Goal: Find specific page/section: Find specific page/section

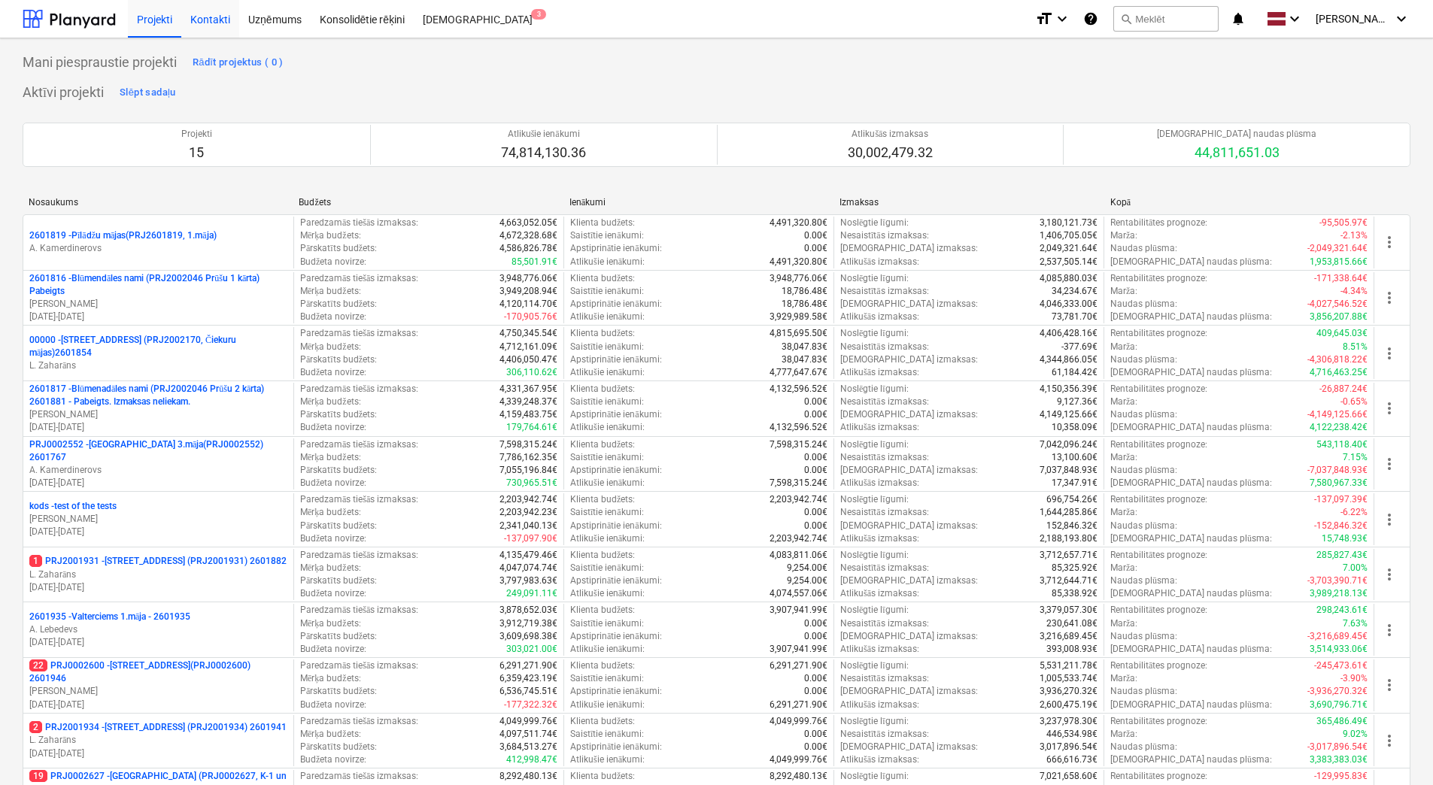
click at [217, 21] on div "Kontakti" at bounding box center [210, 18] width 58 height 38
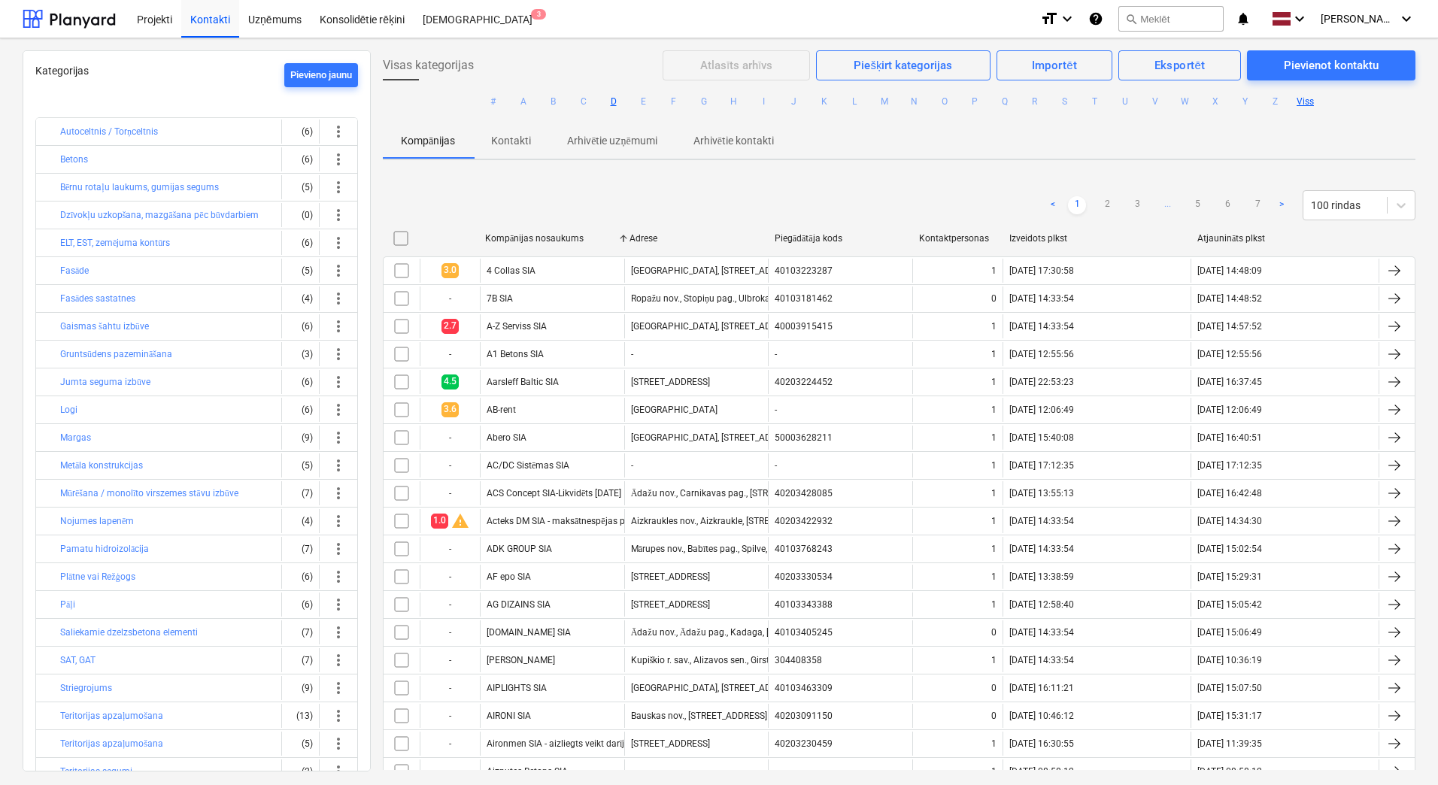
click at [615, 103] on button "D" at bounding box center [614, 102] width 18 height 18
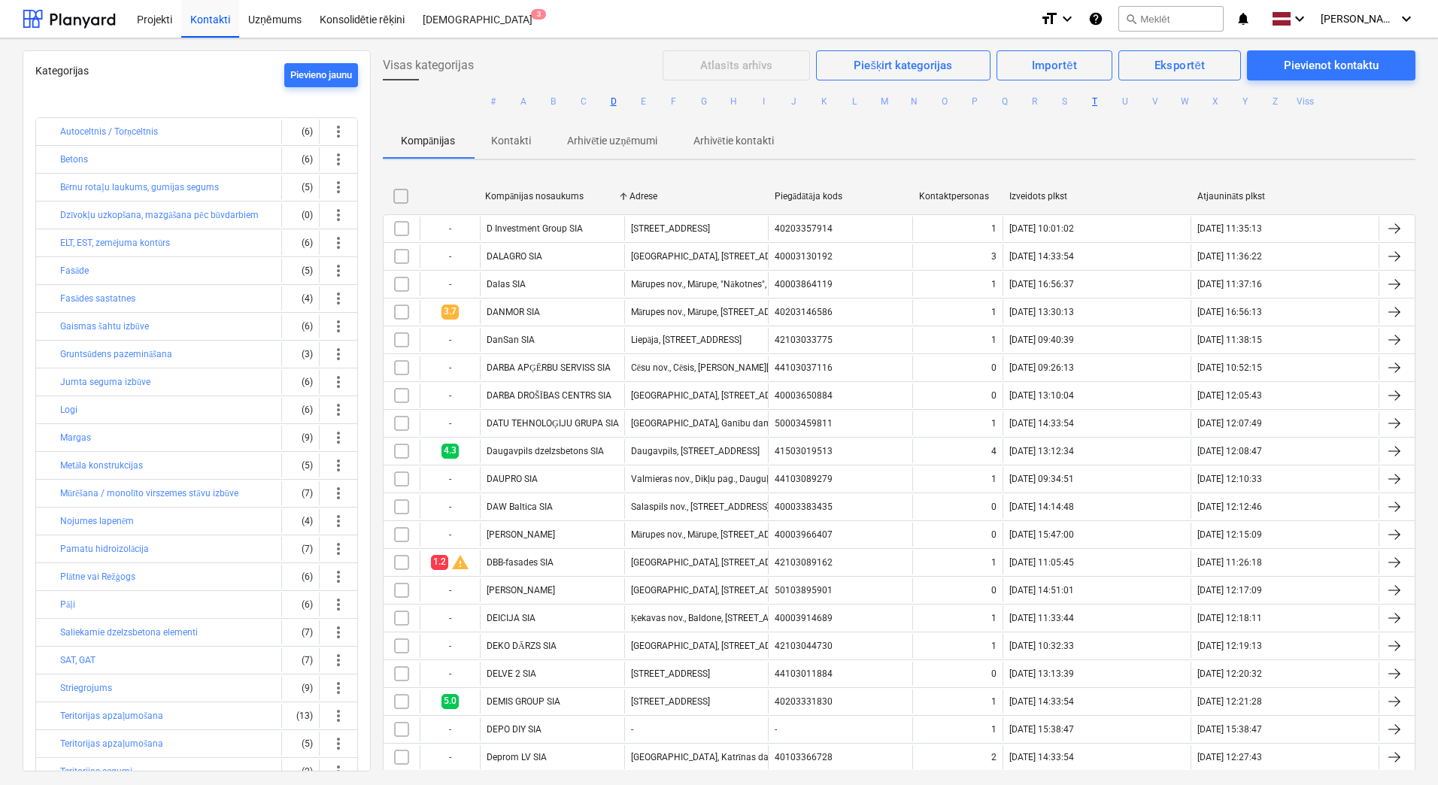
click at [1093, 99] on button "T" at bounding box center [1095, 102] width 18 height 18
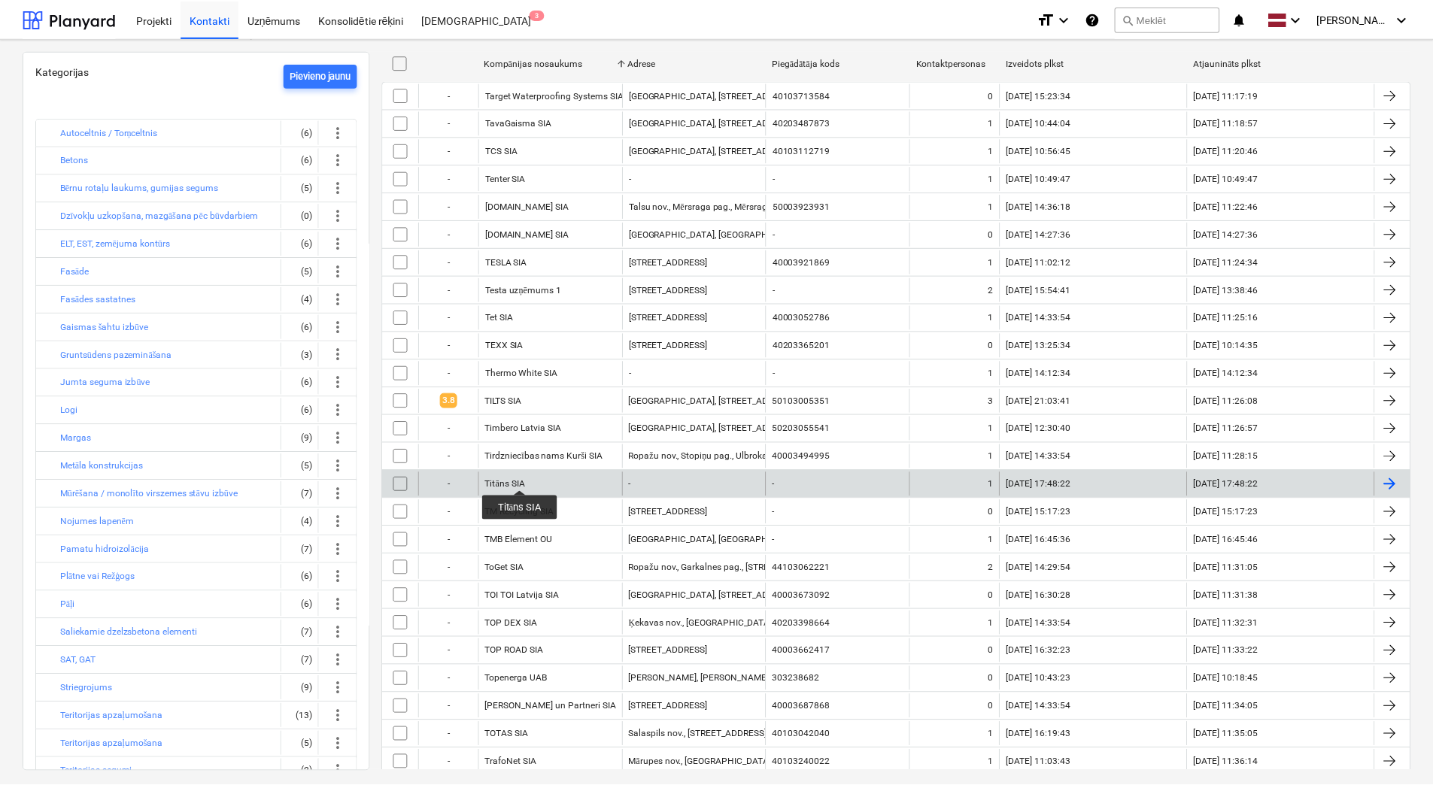
scroll to position [150, 0]
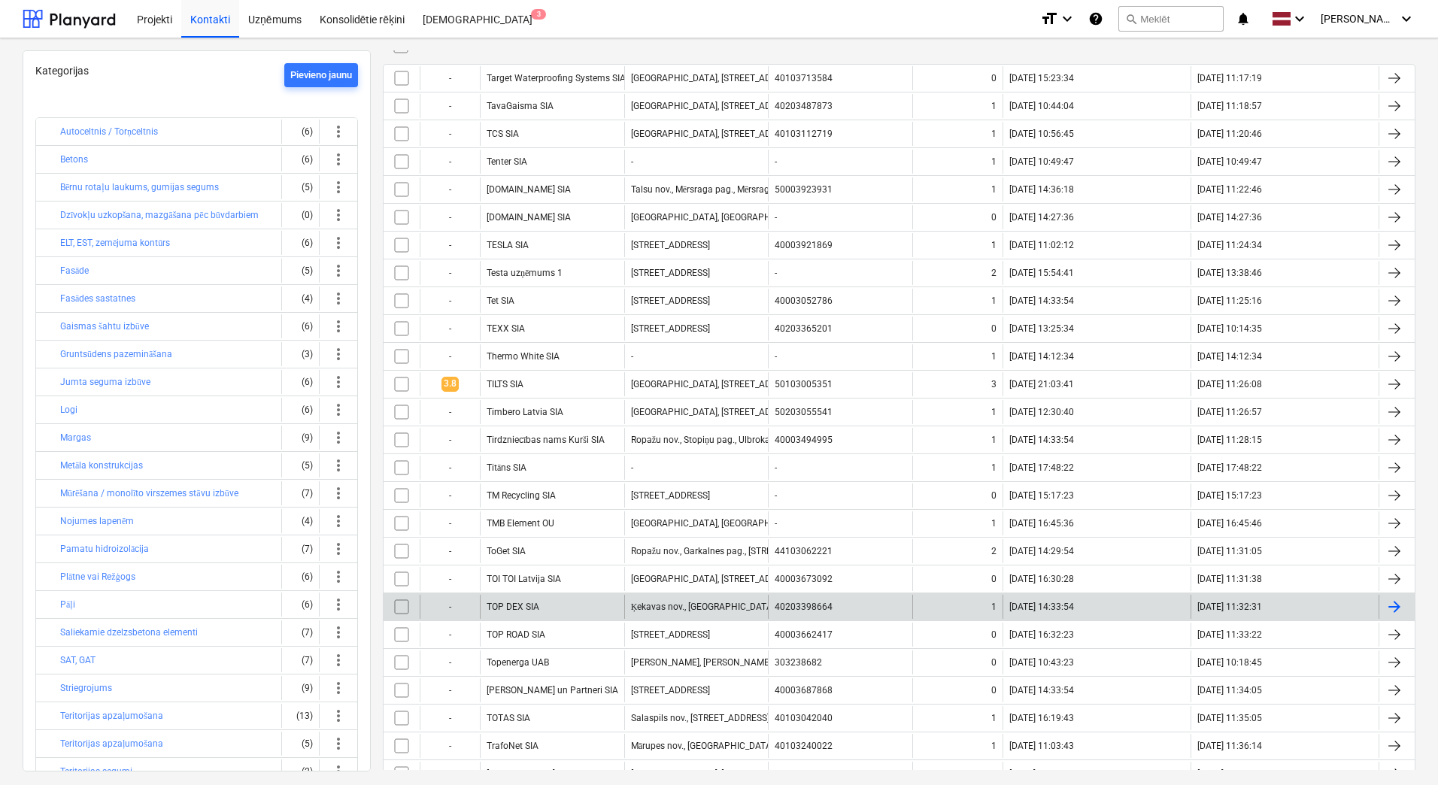
click at [512, 600] on div "TOP DEX SIA" at bounding box center [552, 607] width 144 height 24
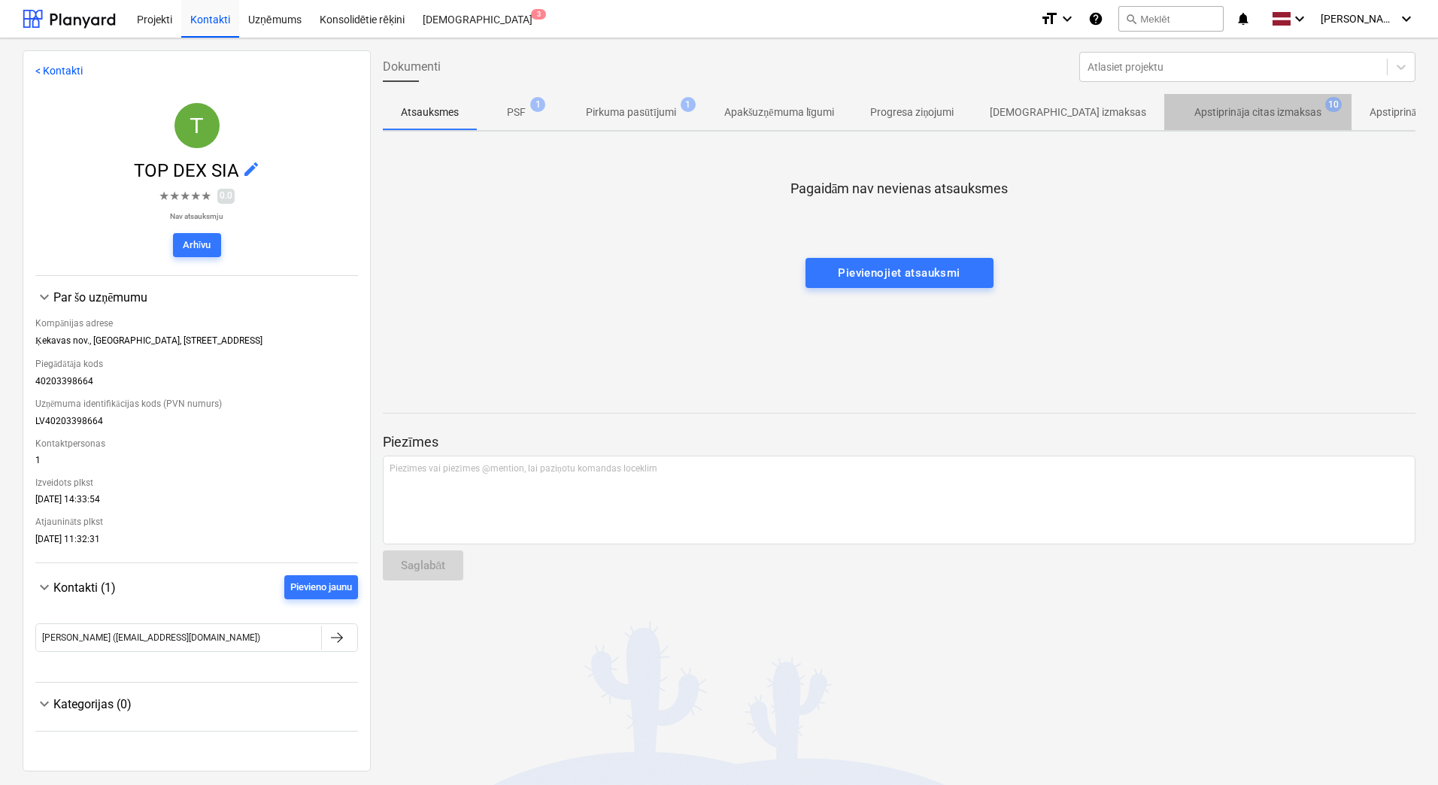
click at [1207, 111] on p "Apstiprināja citas izmaksas" at bounding box center [1258, 113] width 126 height 16
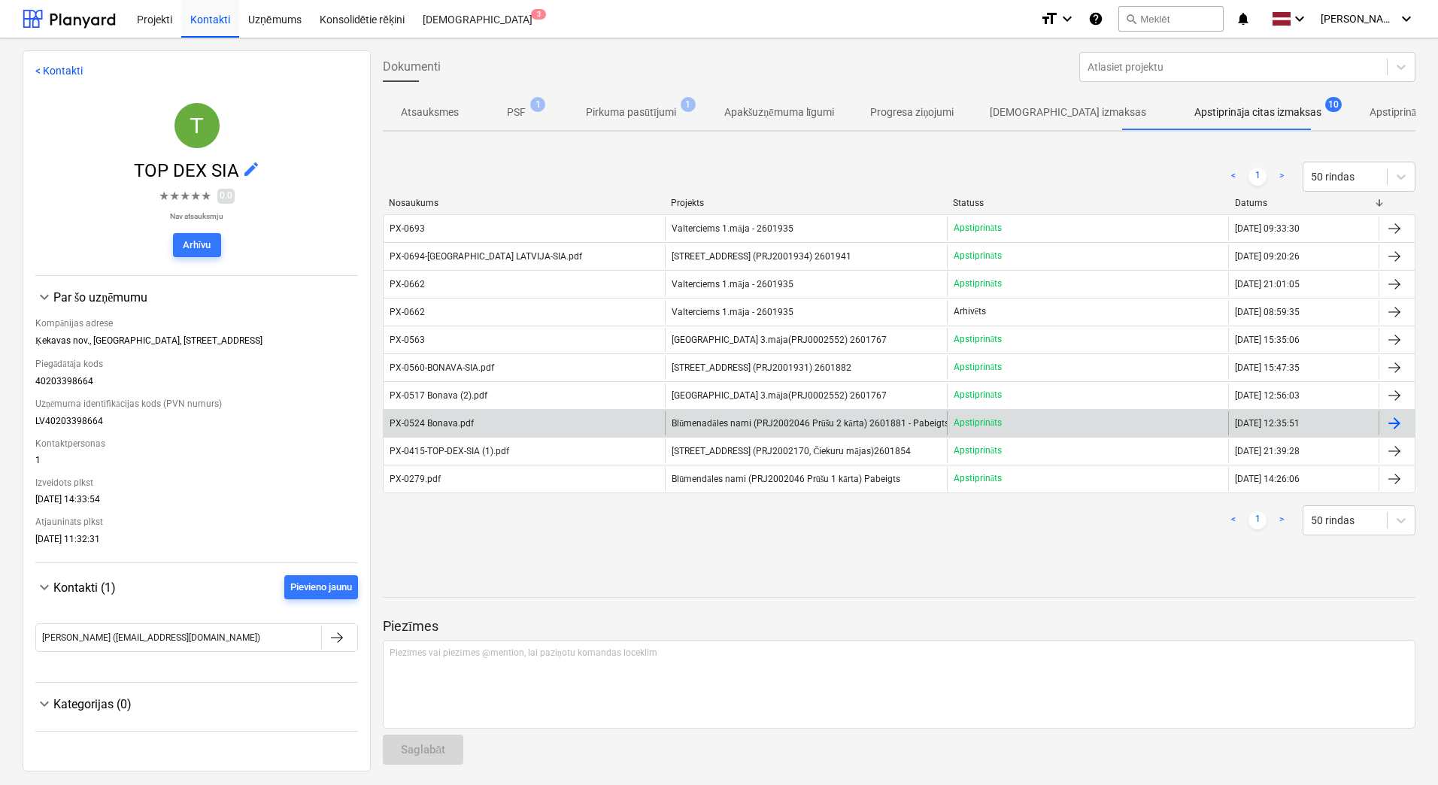
click at [447, 424] on div "PX-0524 Bonava.pdf" at bounding box center [432, 423] width 84 height 11
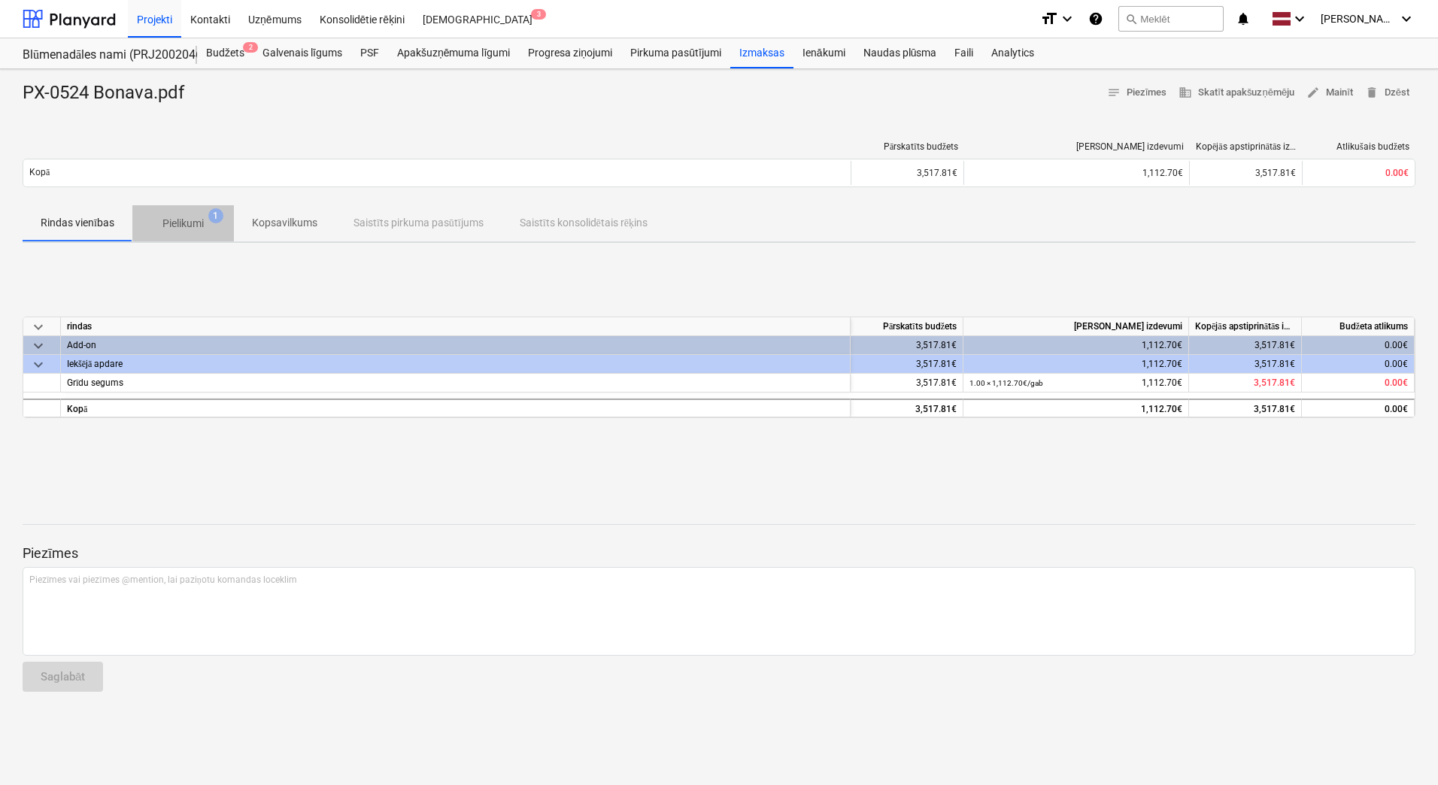
click at [184, 225] on p "Pielikumi" at bounding box center [182, 224] width 41 height 16
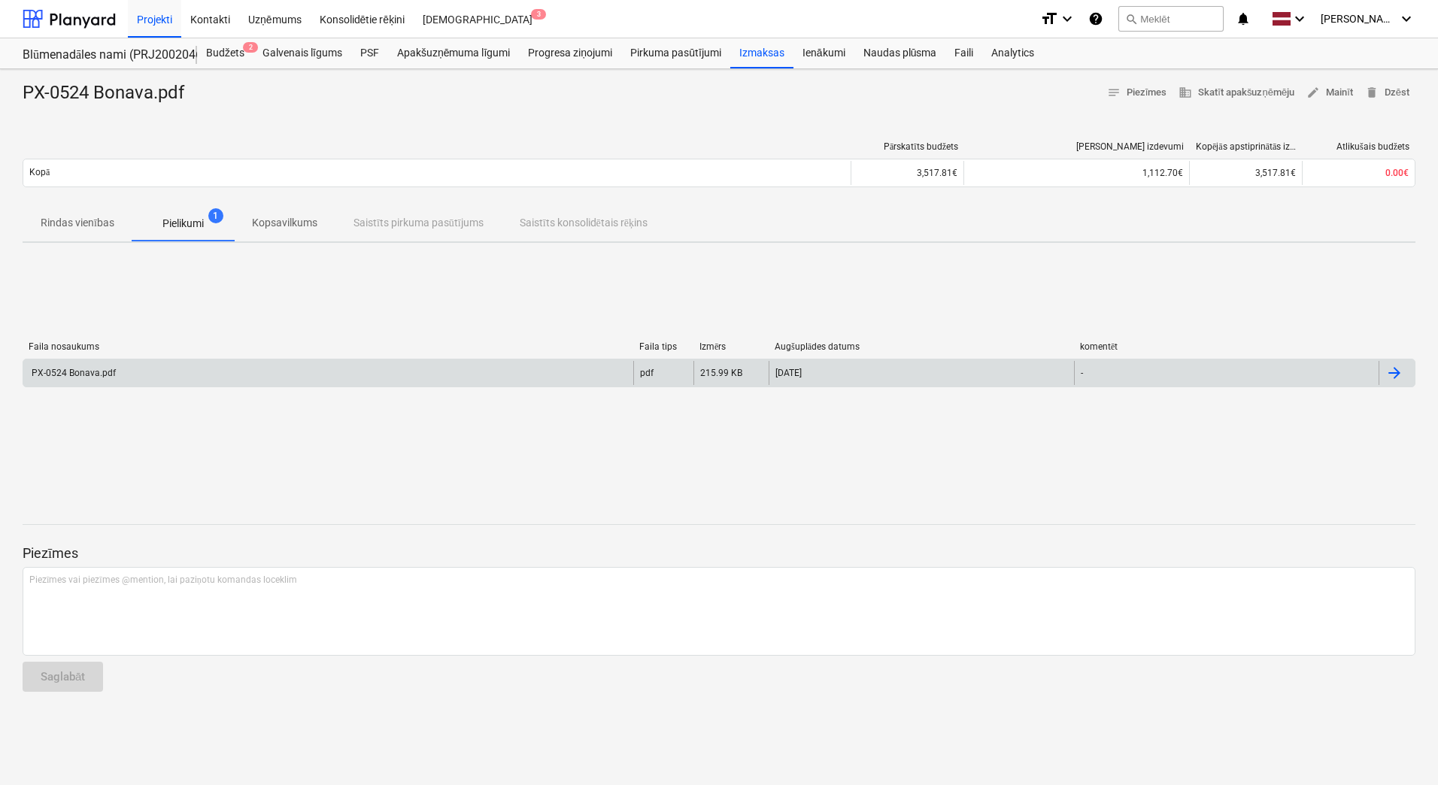
click at [145, 374] on div "PX-0524 Bonava.pdf" at bounding box center [328, 373] width 610 height 24
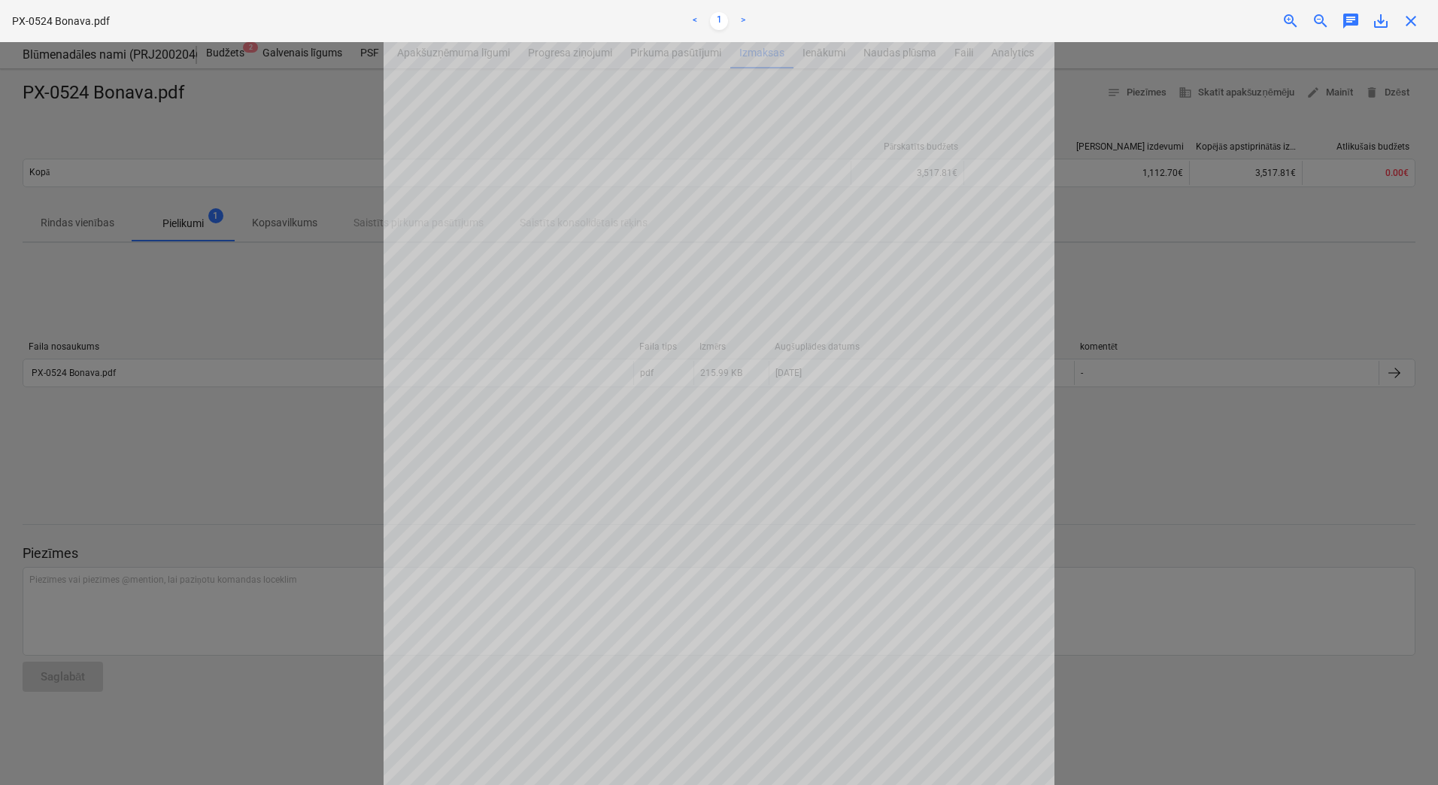
click at [1112, 445] on div at bounding box center [719, 413] width 1438 height 743
click at [1163, 472] on div at bounding box center [719, 413] width 1438 height 743
click at [229, 464] on div at bounding box center [719, 413] width 1438 height 743
click at [1408, 21] on span "close" at bounding box center [1411, 21] width 18 height 18
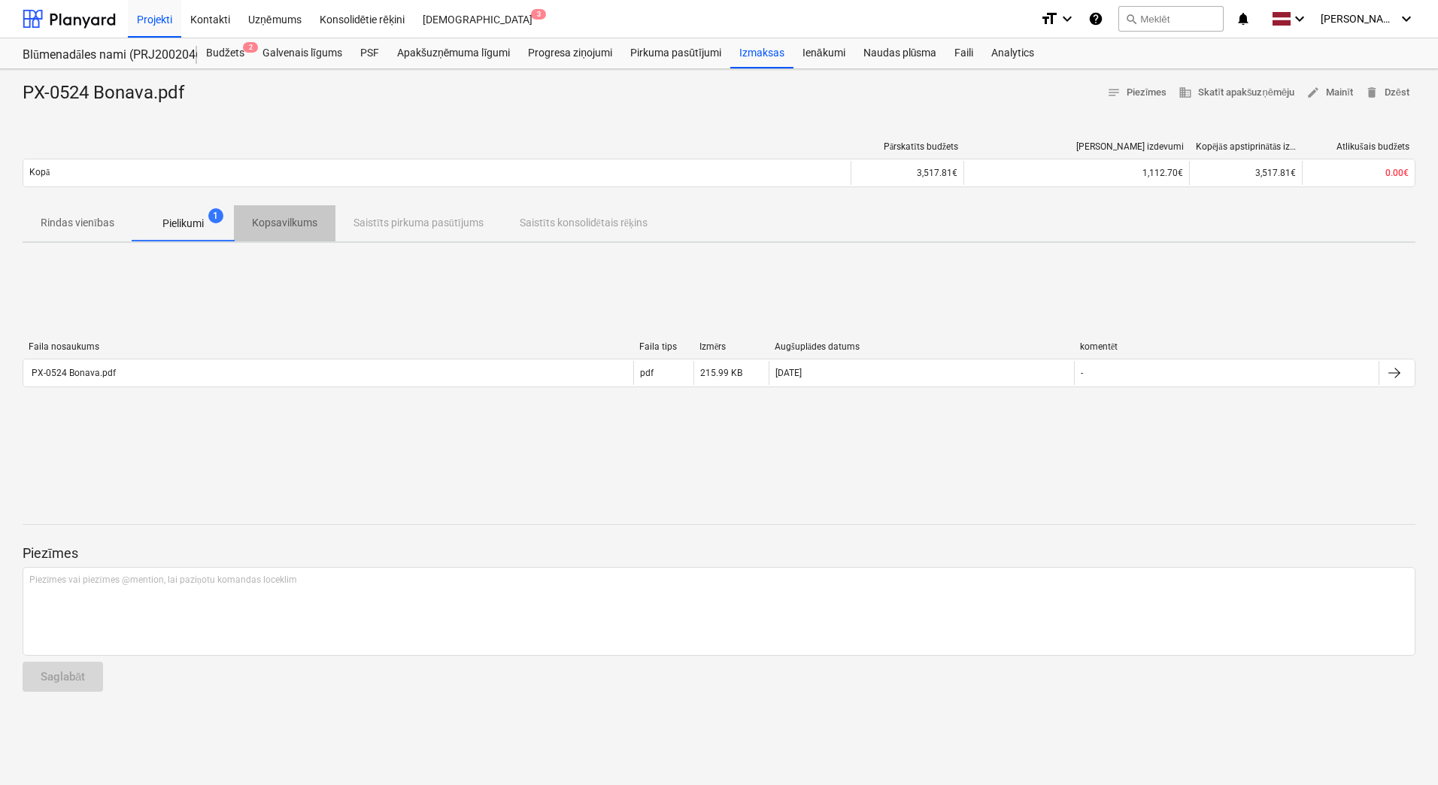
click at [279, 223] on p "Kopsavilkums" at bounding box center [284, 223] width 65 height 16
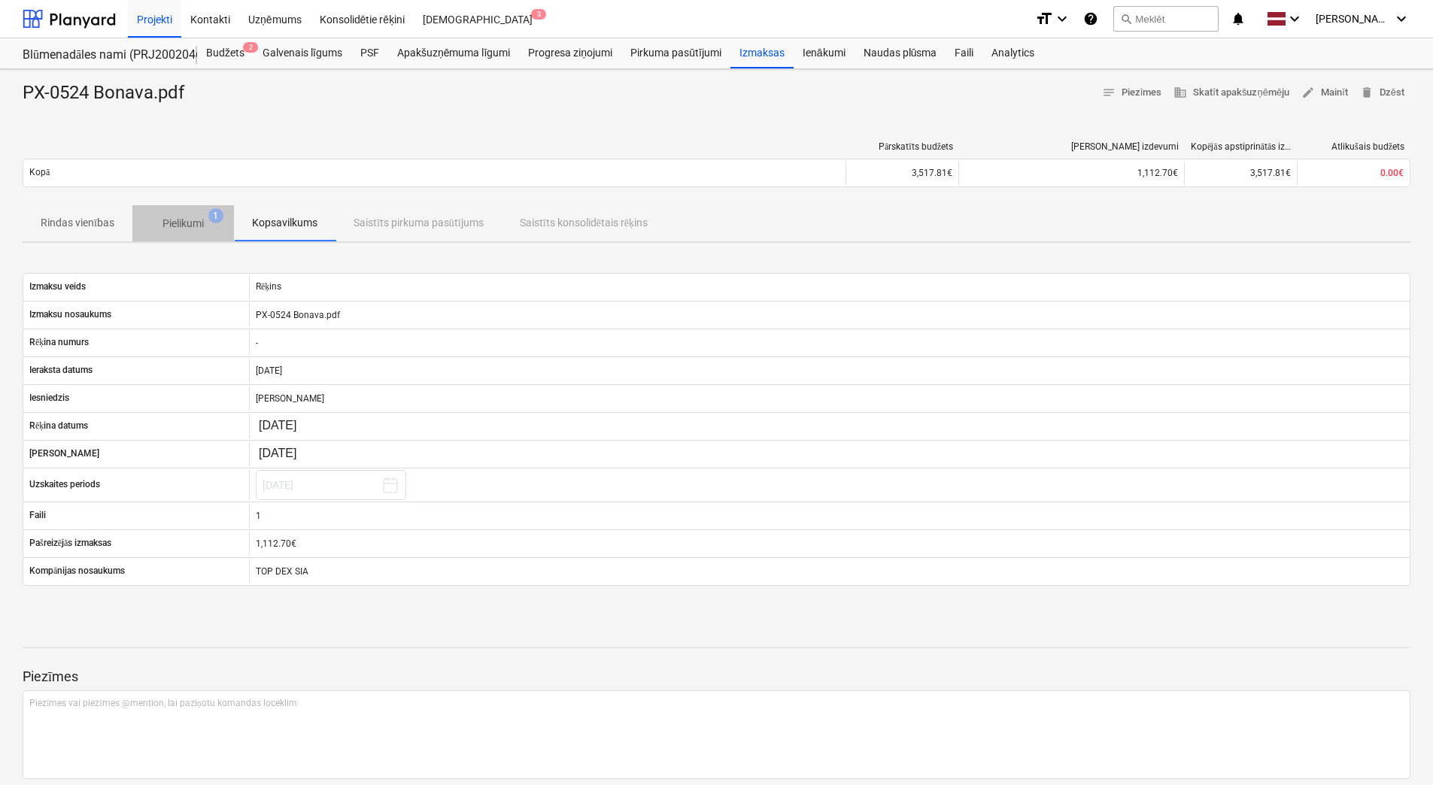
click at [175, 227] on p "Pielikumi" at bounding box center [182, 224] width 41 height 16
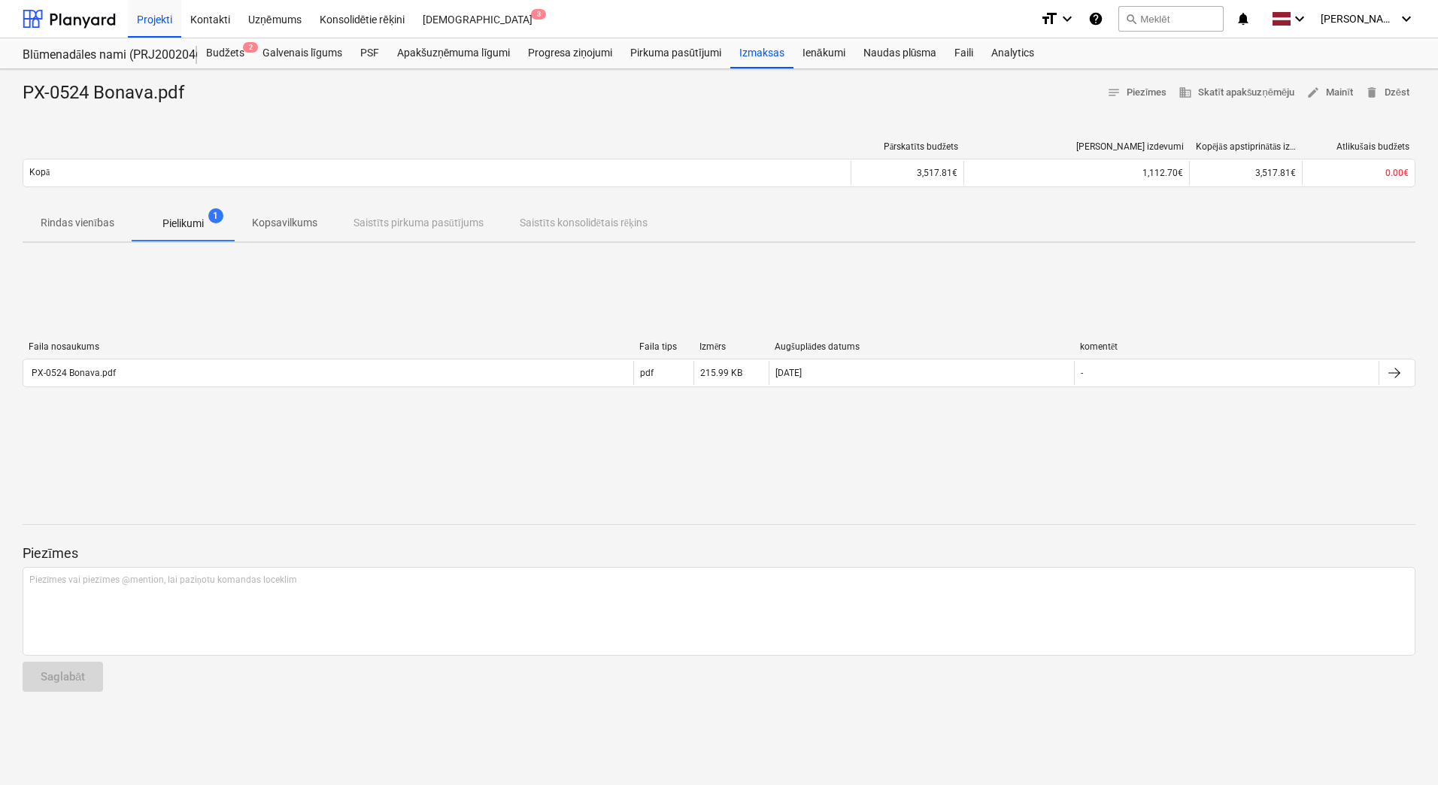
click at [71, 222] on p "Rindas vienības" at bounding box center [78, 223] width 74 height 16
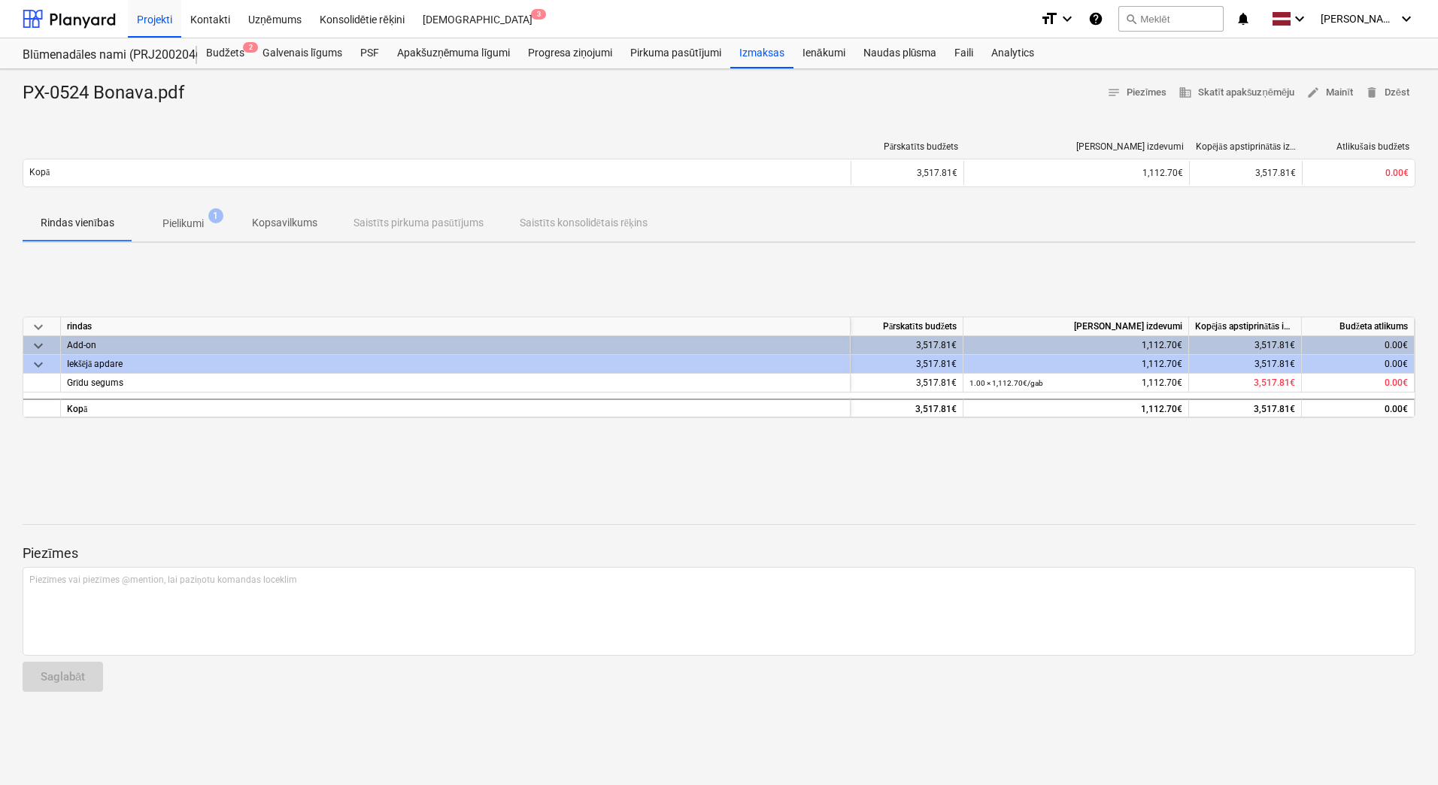
click at [288, 223] on p "Kopsavilkums" at bounding box center [284, 223] width 65 height 16
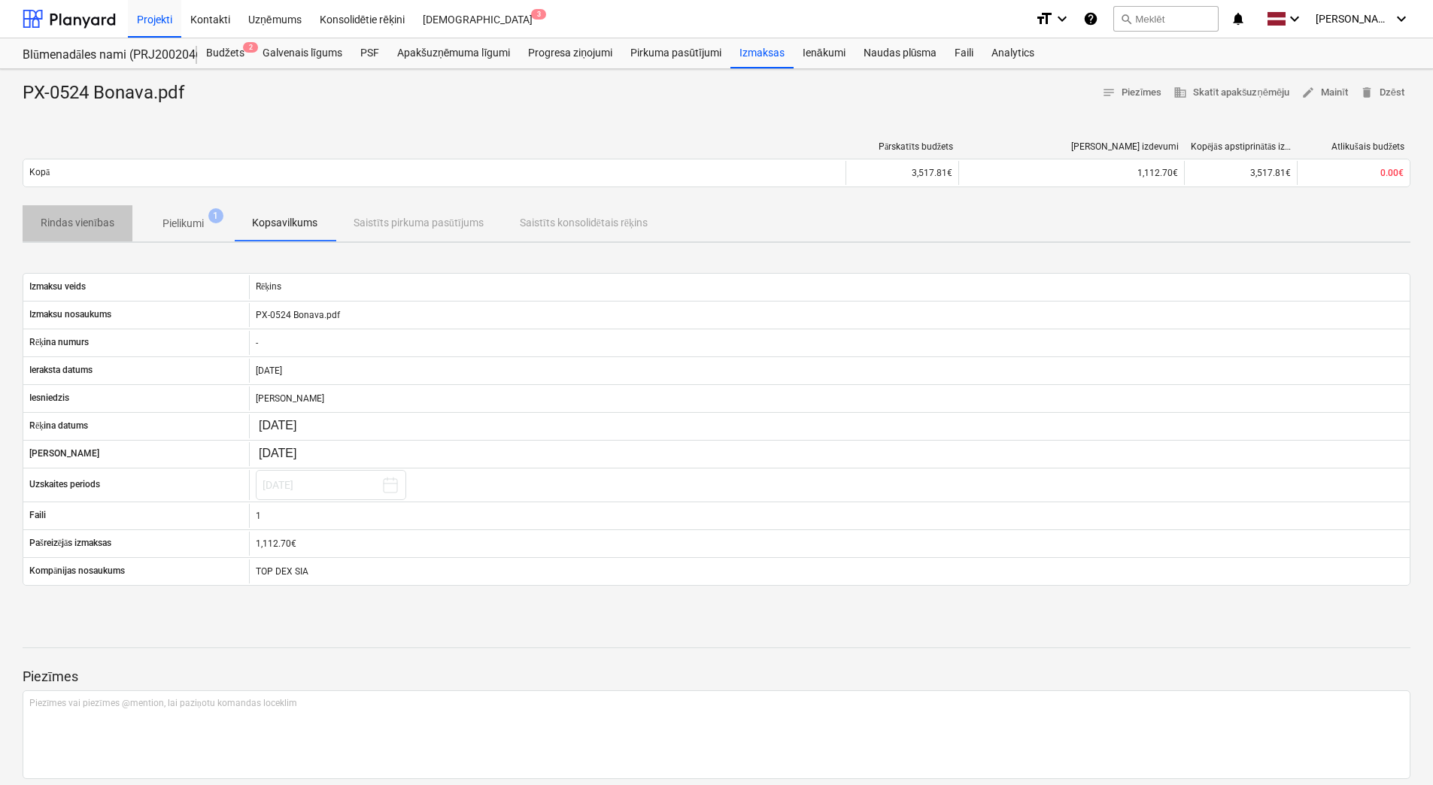
click at [92, 226] on p "Rindas vienības" at bounding box center [78, 223] width 74 height 16
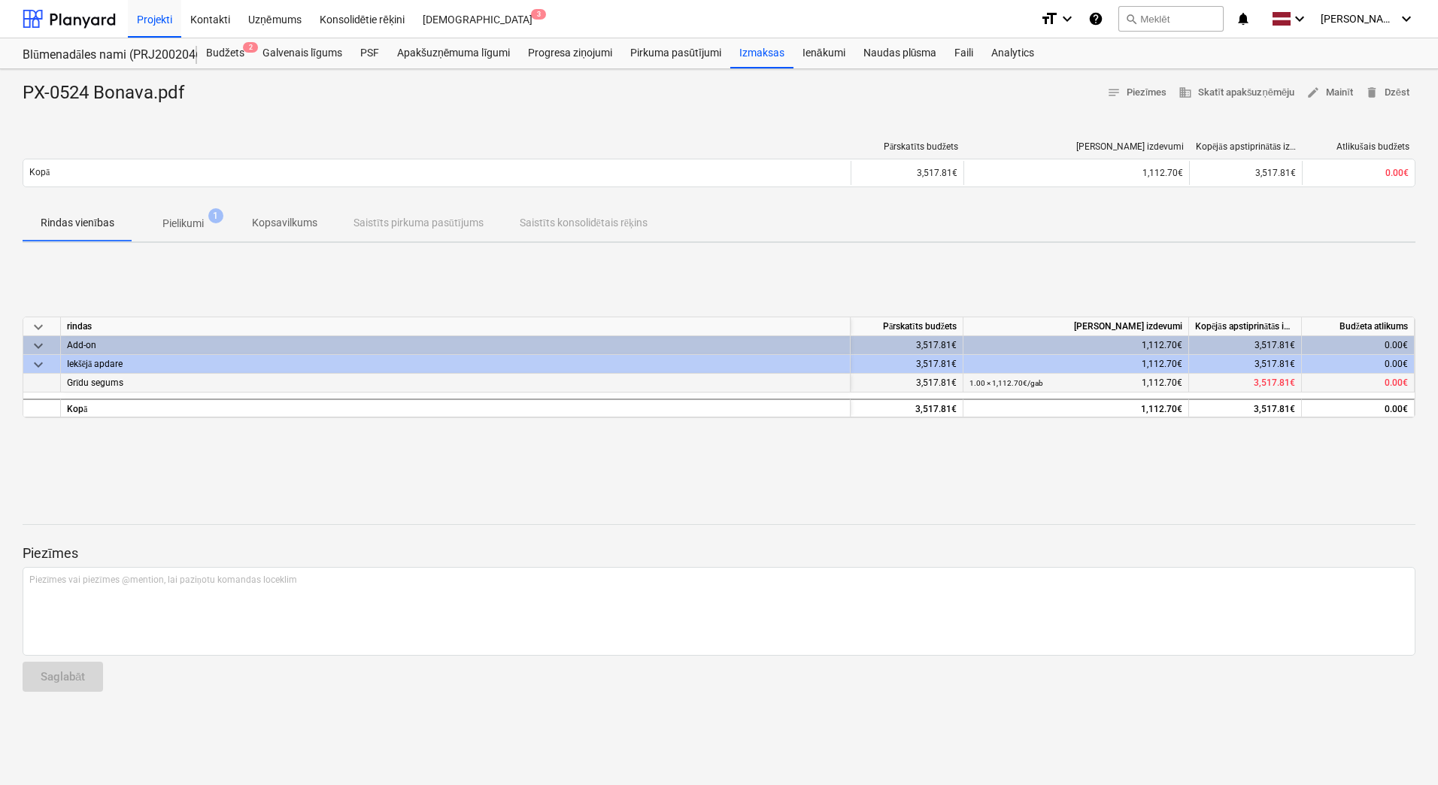
click at [96, 383] on span "Grīdu segums" at bounding box center [95, 383] width 56 height 11
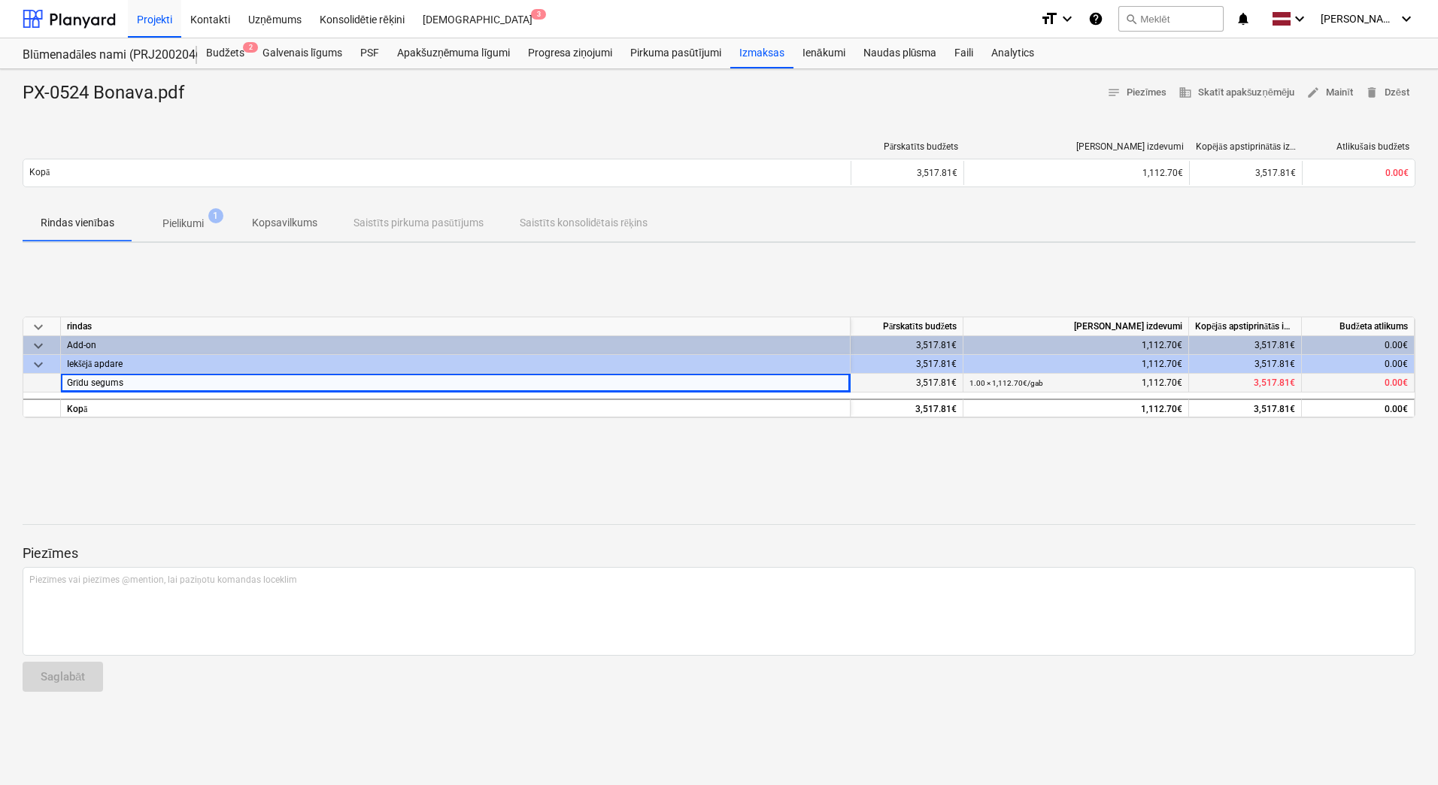
click at [96, 383] on span "Grīdu segums" at bounding box center [95, 383] width 56 height 11
click at [169, 442] on div "keyboard_arrow_down rindas Pārskatīts budžets Kārtējie izdevumi Kopējās apstipr…" at bounding box center [719, 368] width 1393 height 226
click at [35, 365] on span "keyboard_arrow_down" at bounding box center [38, 365] width 18 height 18
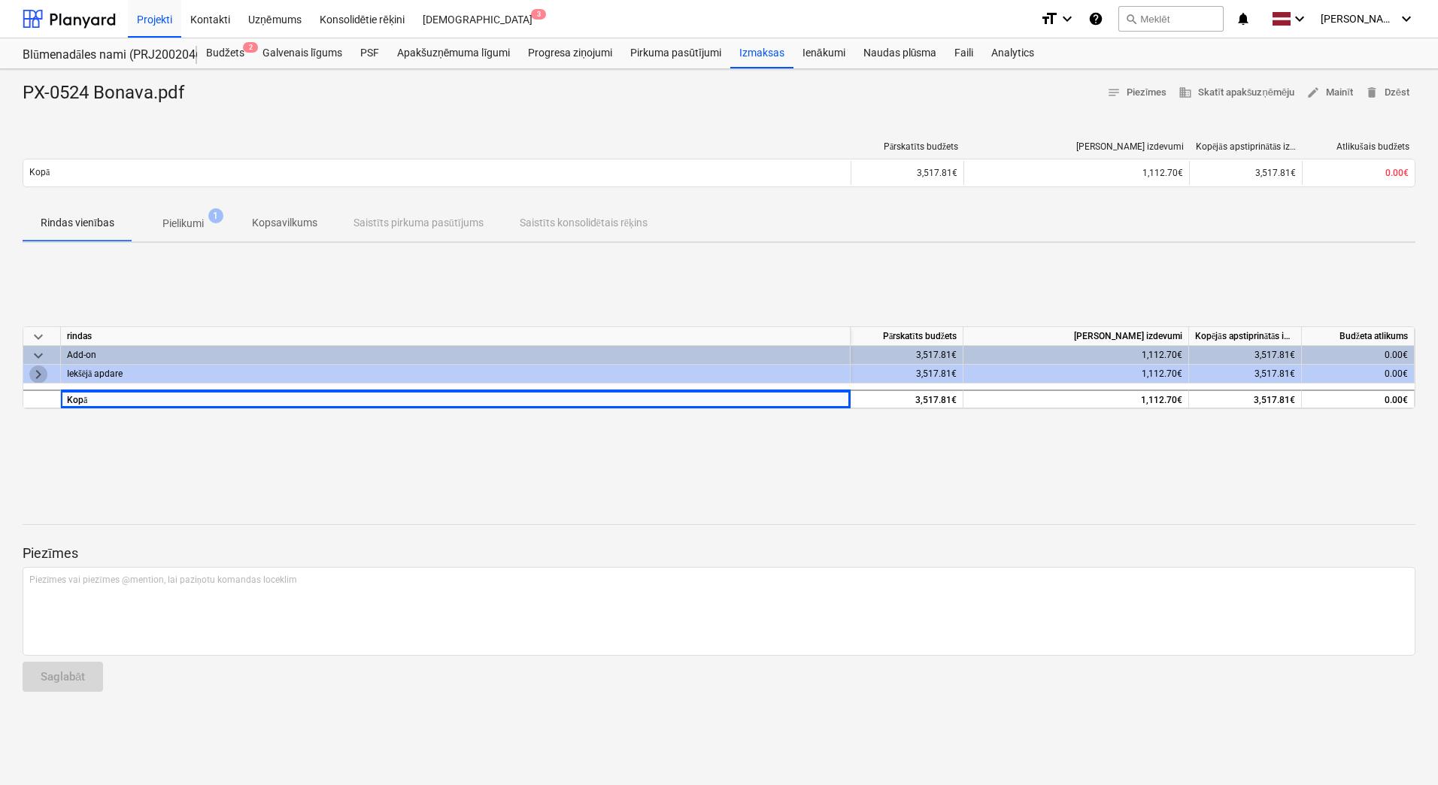
click at [38, 371] on span "keyboard_arrow_right" at bounding box center [38, 375] width 18 height 18
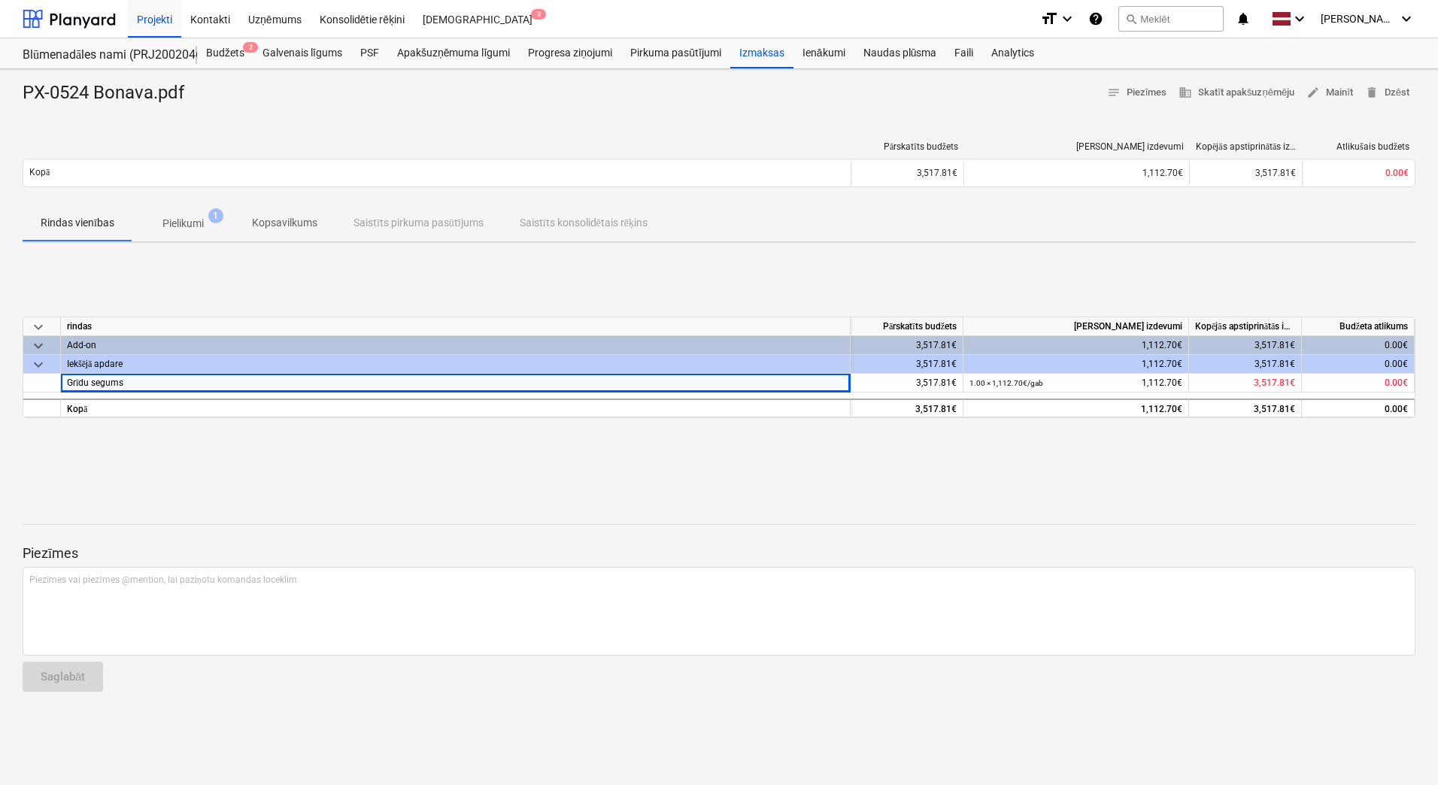
click at [292, 443] on div "keyboard_arrow_down rindas Pārskatīts budžets Kārtējie izdevumi Kopējās apstipr…" at bounding box center [719, 368] width 1393 height 226
click at [188, 221] on p "Pielikumi" at bounding box center [182, 224] width 41 height 16
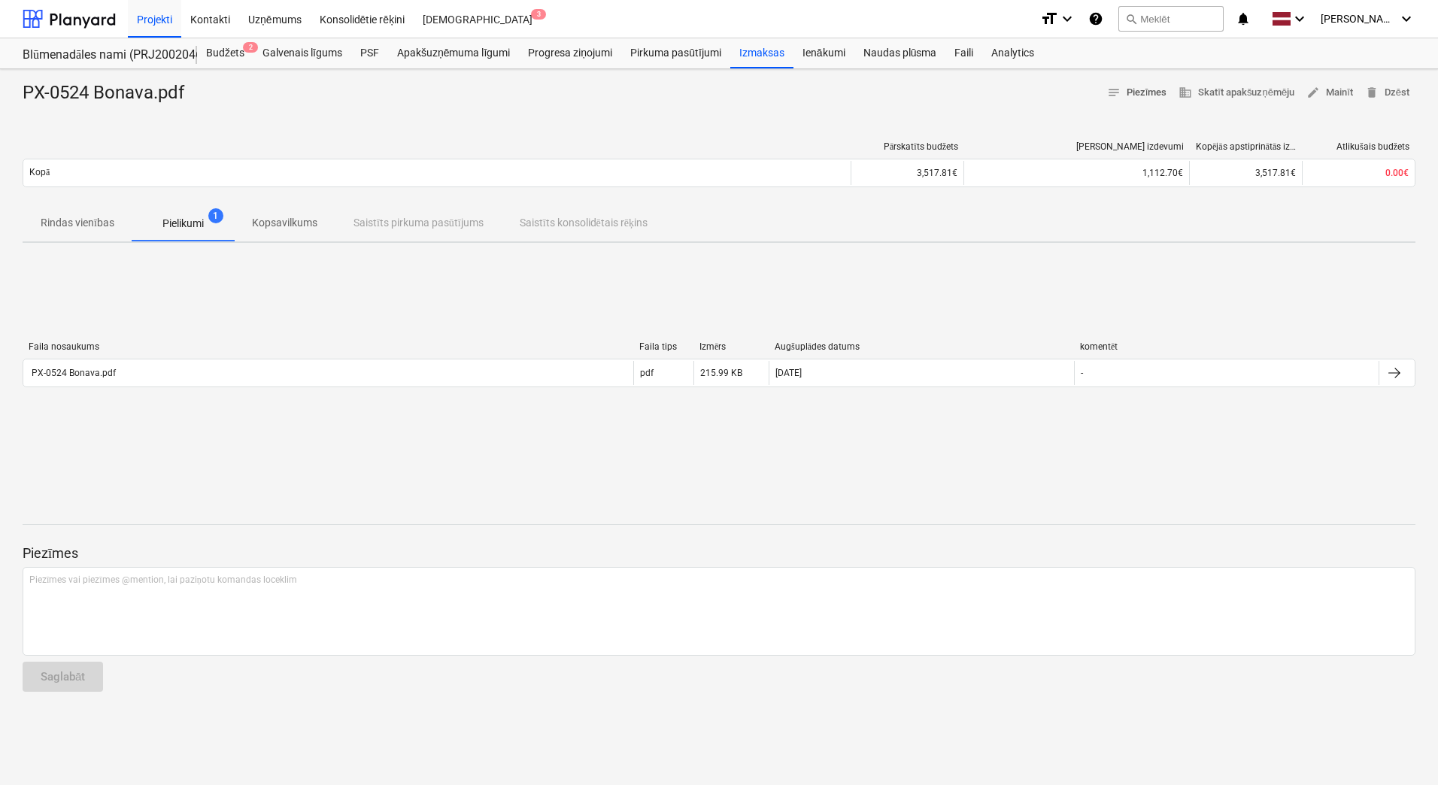
click at [1143, 93] on span "notes Piezīmes" at bounding box center [1137, 92] width 60 height 17
click at [263, 223] on p "Kopsavilkums" at bounding box center [284, 223] width 65 height 16
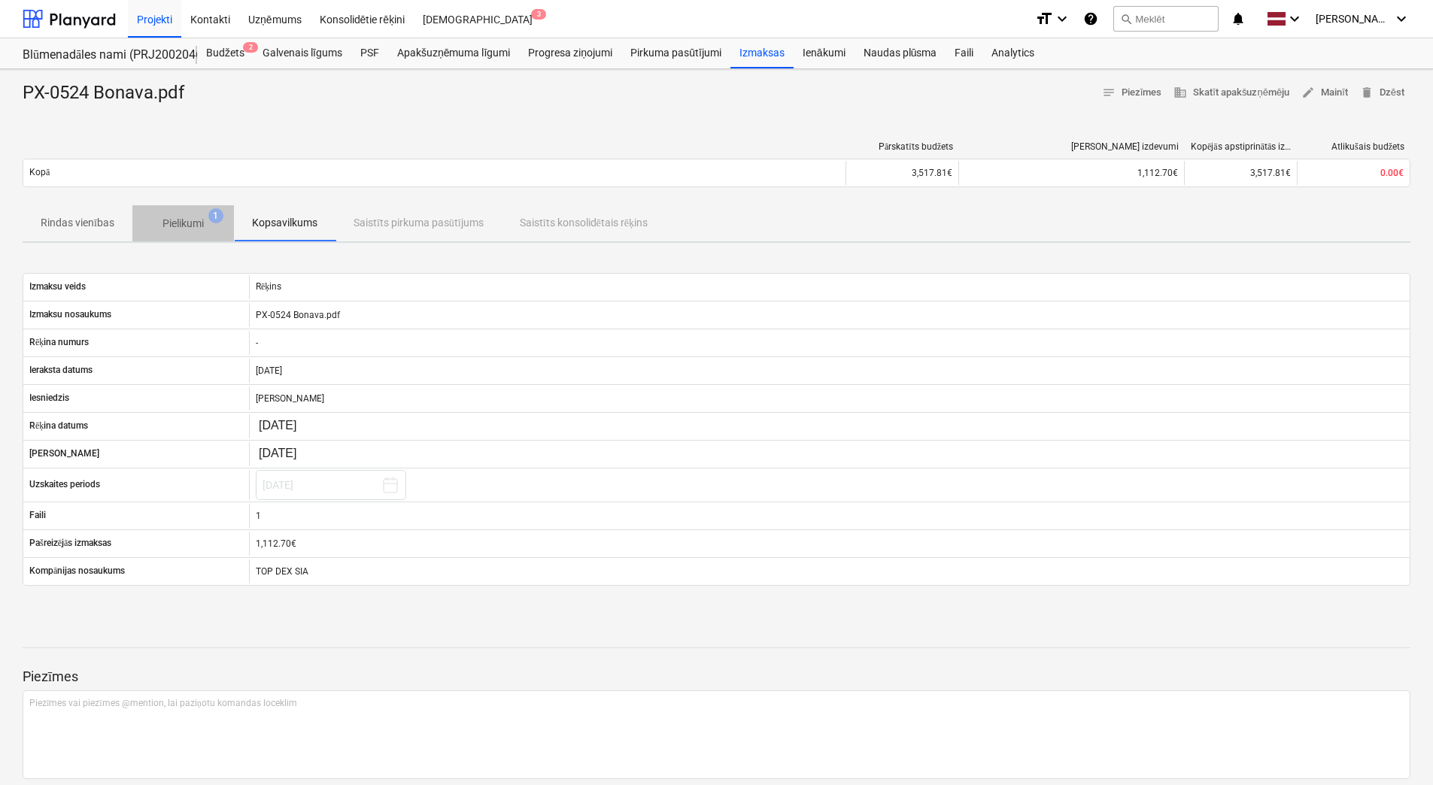
click at [177, 229] on p "Pielikumi" at bounding box center [182, 224] width 41 height 16
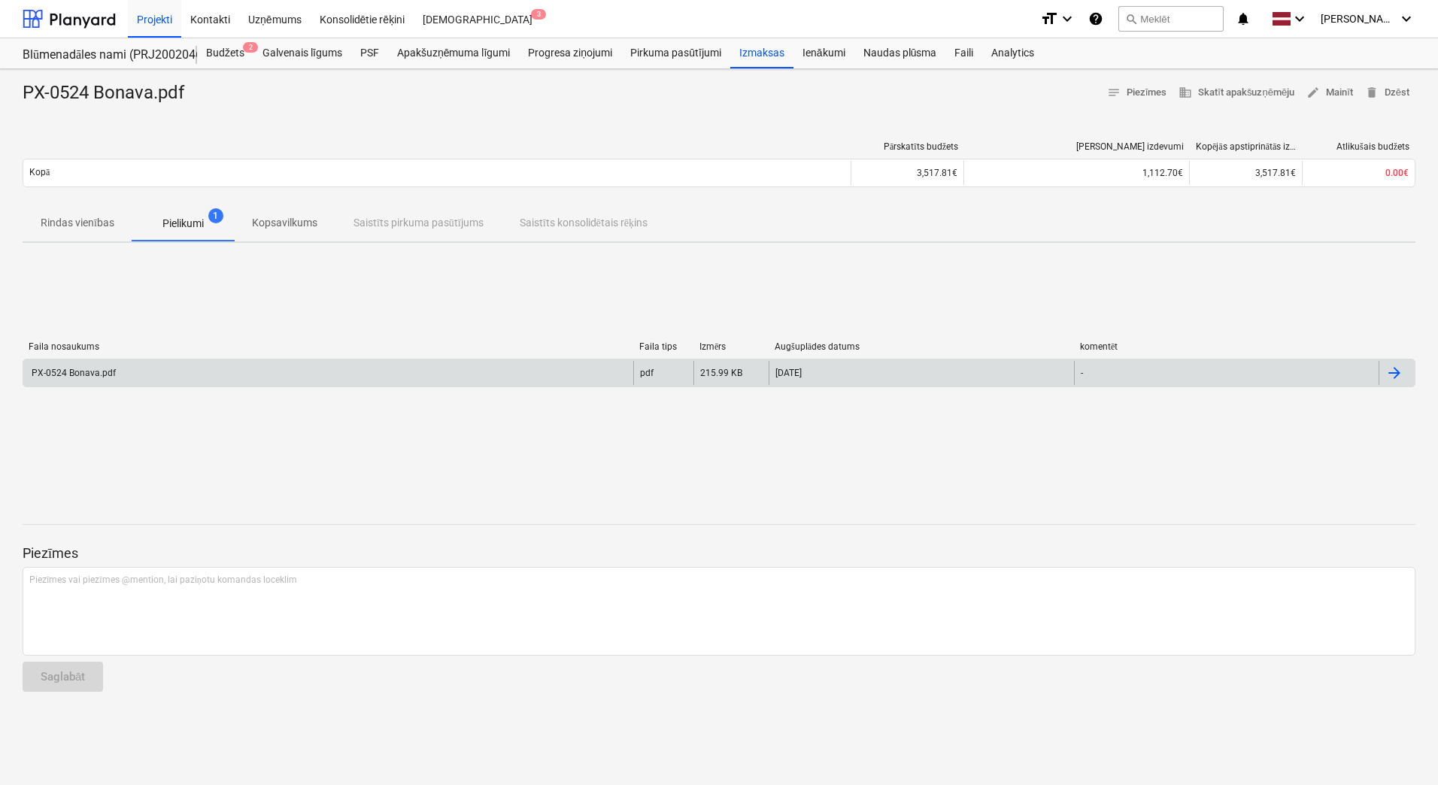
click at [90, 370] on div "PX-0524 Bonava.pdf" at bounding box center [72, 373] width 87 height 11
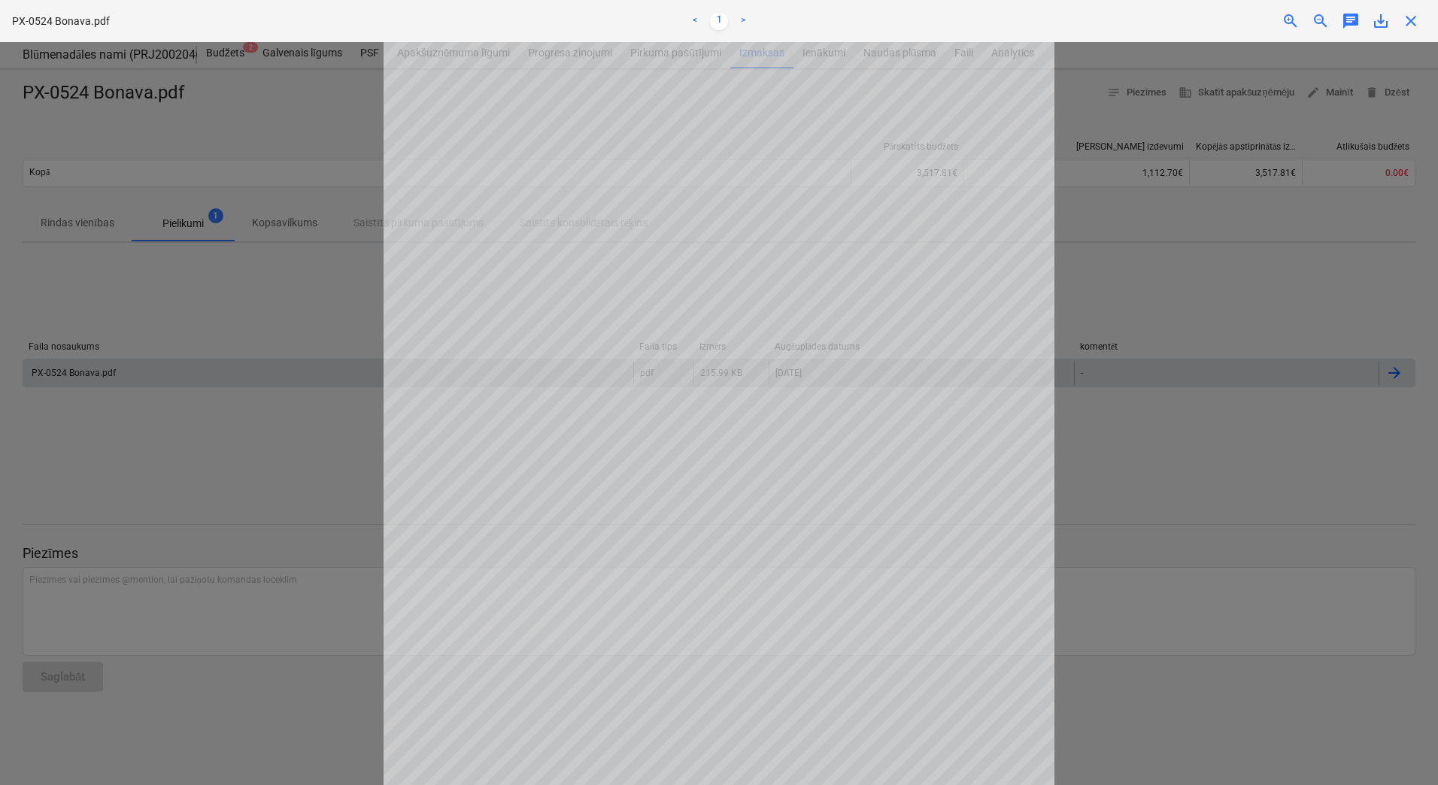
click at [225, 307] on div at bounding box center [719, 413] width 1438 height 743
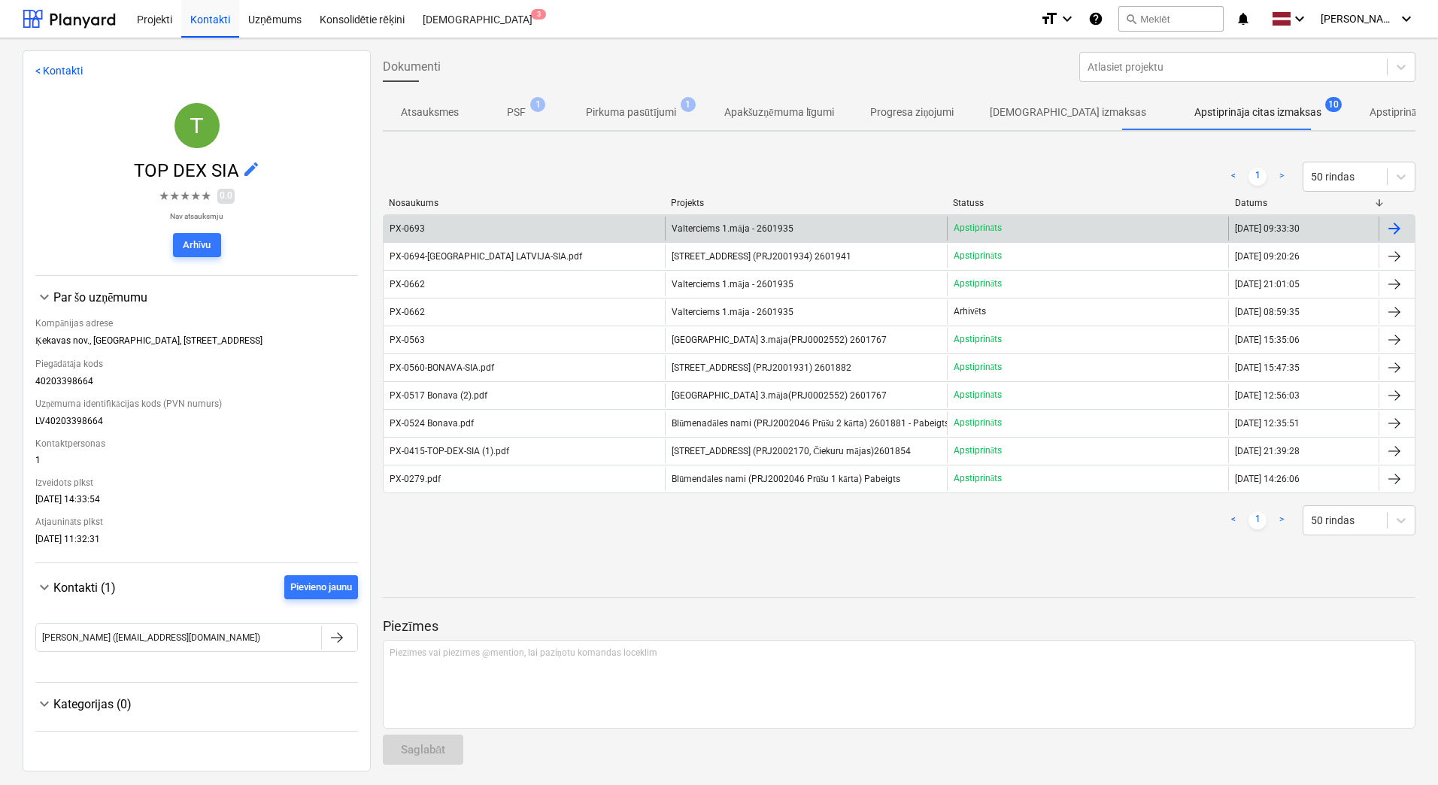
click at [717, 226] on span "Valterciems 1.māja - 2601935" at bounding box center [732, 228] width 121 height 11
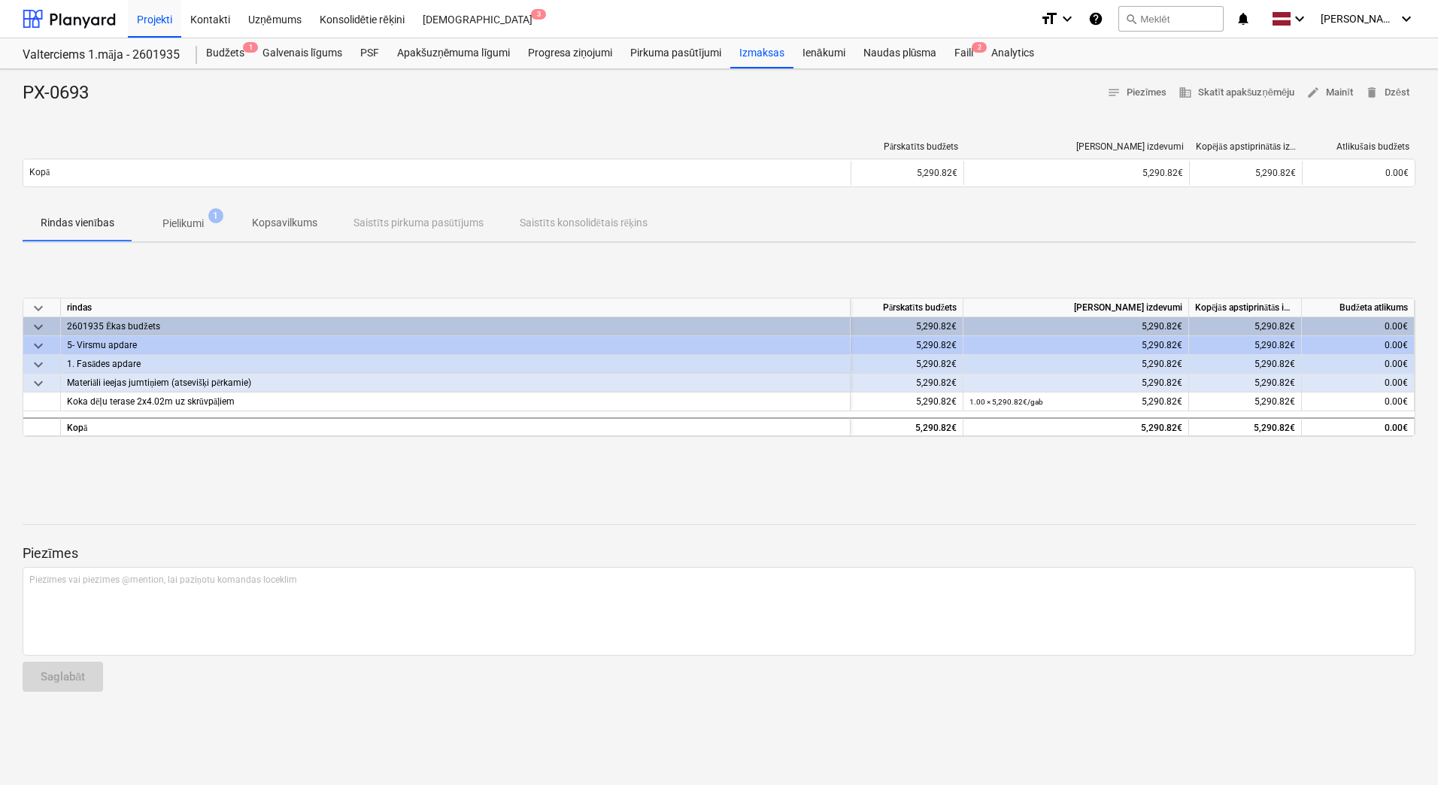
click at [183, 218] on p "Pielikumi" at bounding box center [182, 224] width 41 height 16
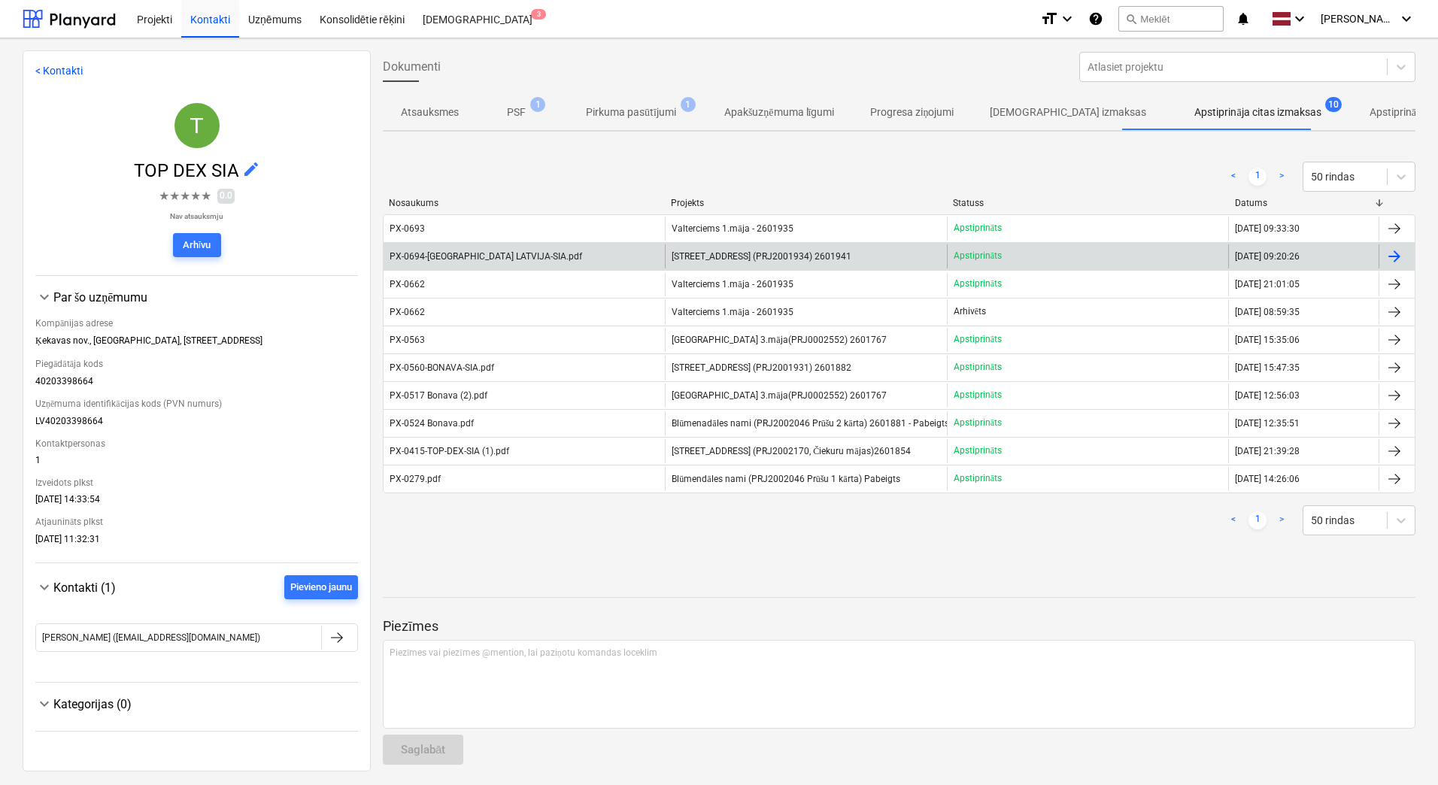
click at [886, 257] on div "[STREET_ADDRESS] (PRJ2001934) 2601941" at bounding box center [805, 256] width 281 height 24
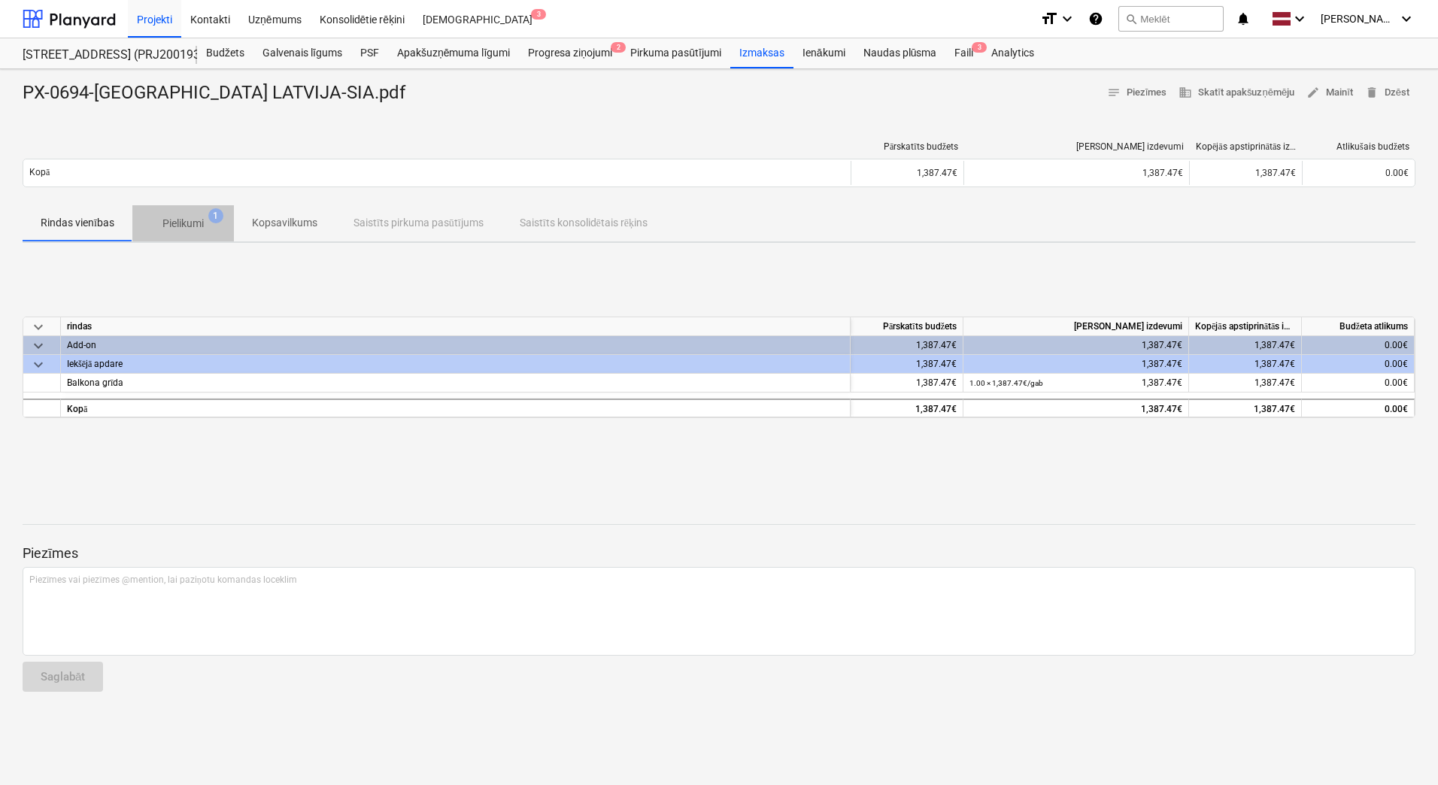
click at [193, 217] on p "Pielikumi" at bounding box center [182, 224] width 41 height 16
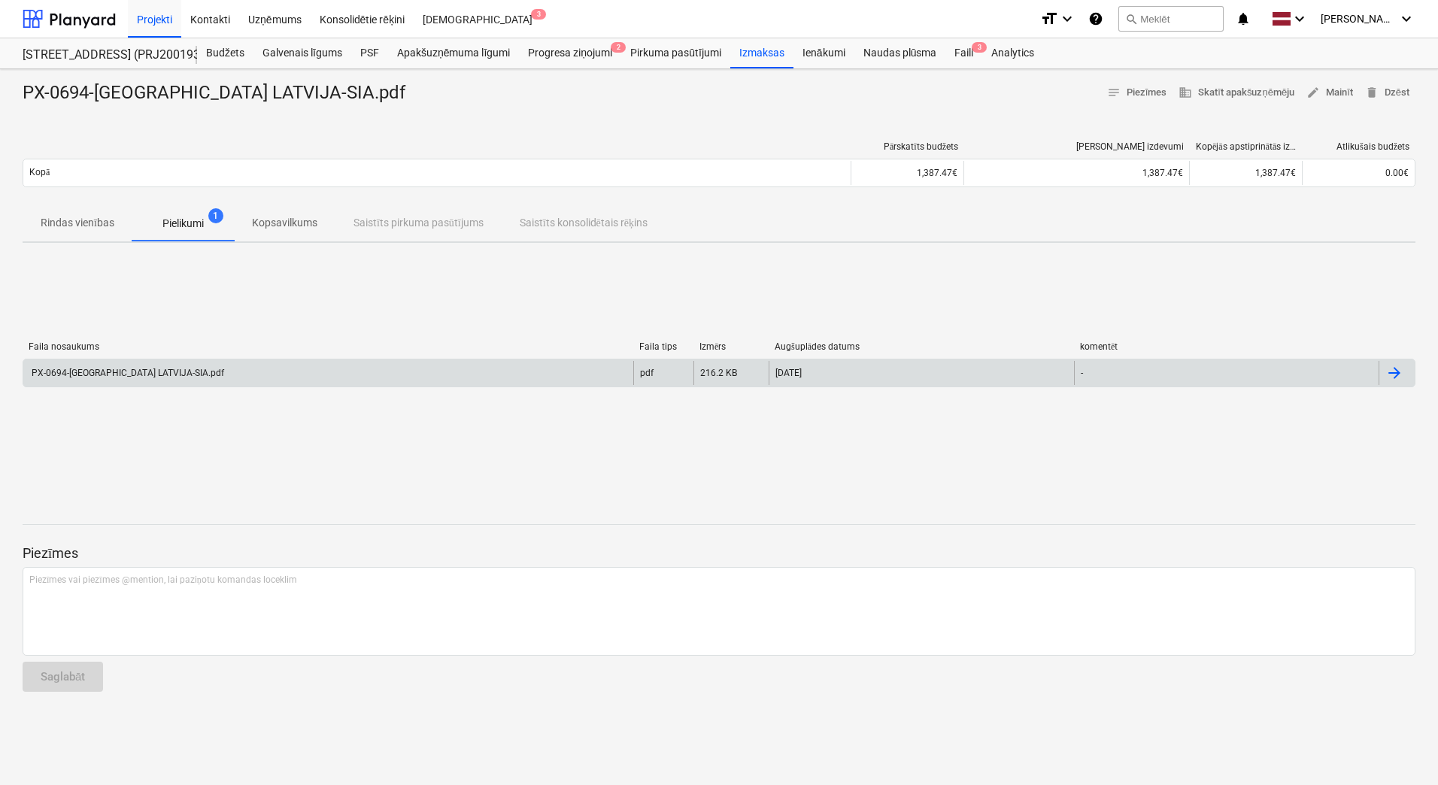
click at [176, 374] on div "PX-0694-[GEOGRAPHIC_DATA] LATVIJA-SIA.pdf" at bounding box center [328, 373] width 610 height 24
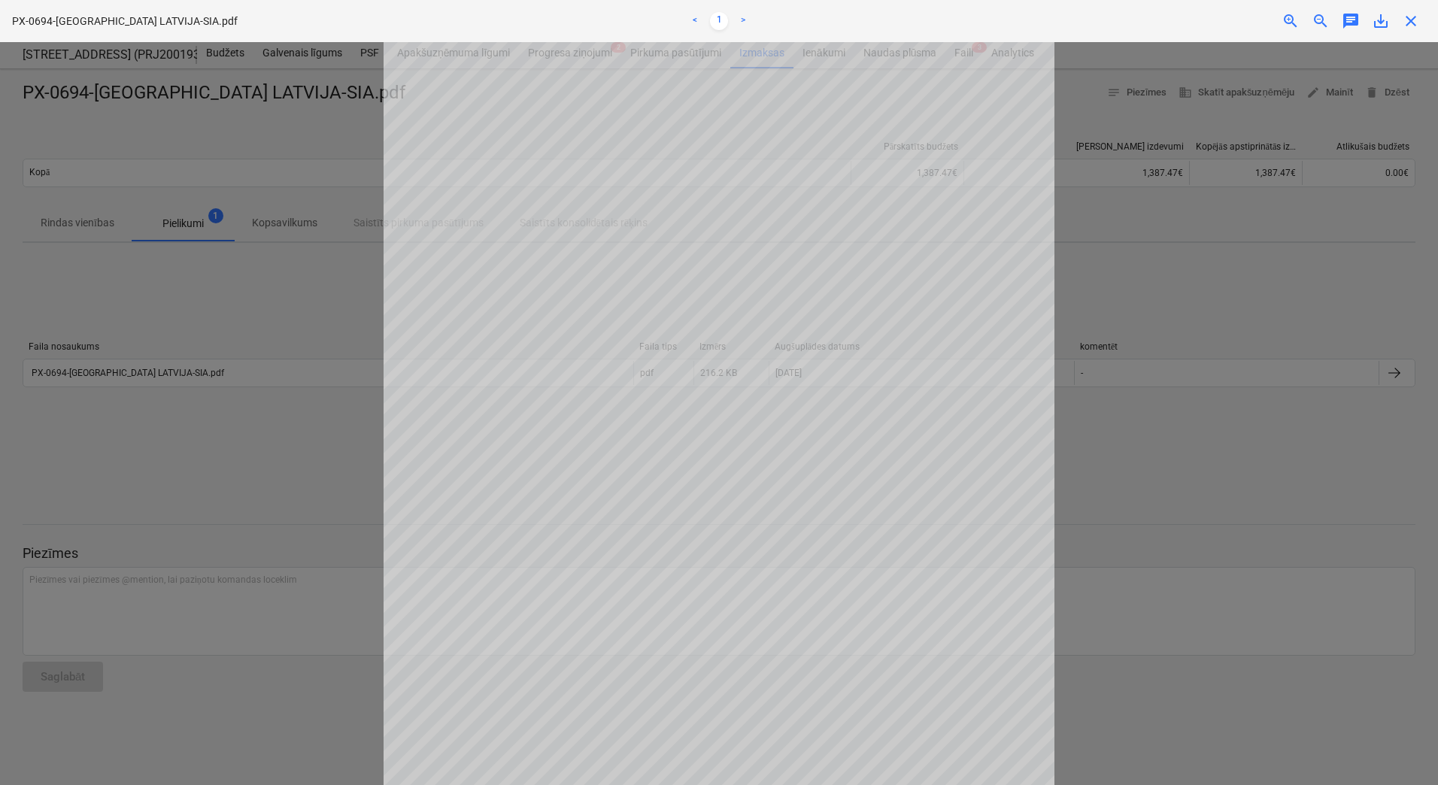
click at [214, 289] on div at bounding box center [719, 413] width 1438 height 743
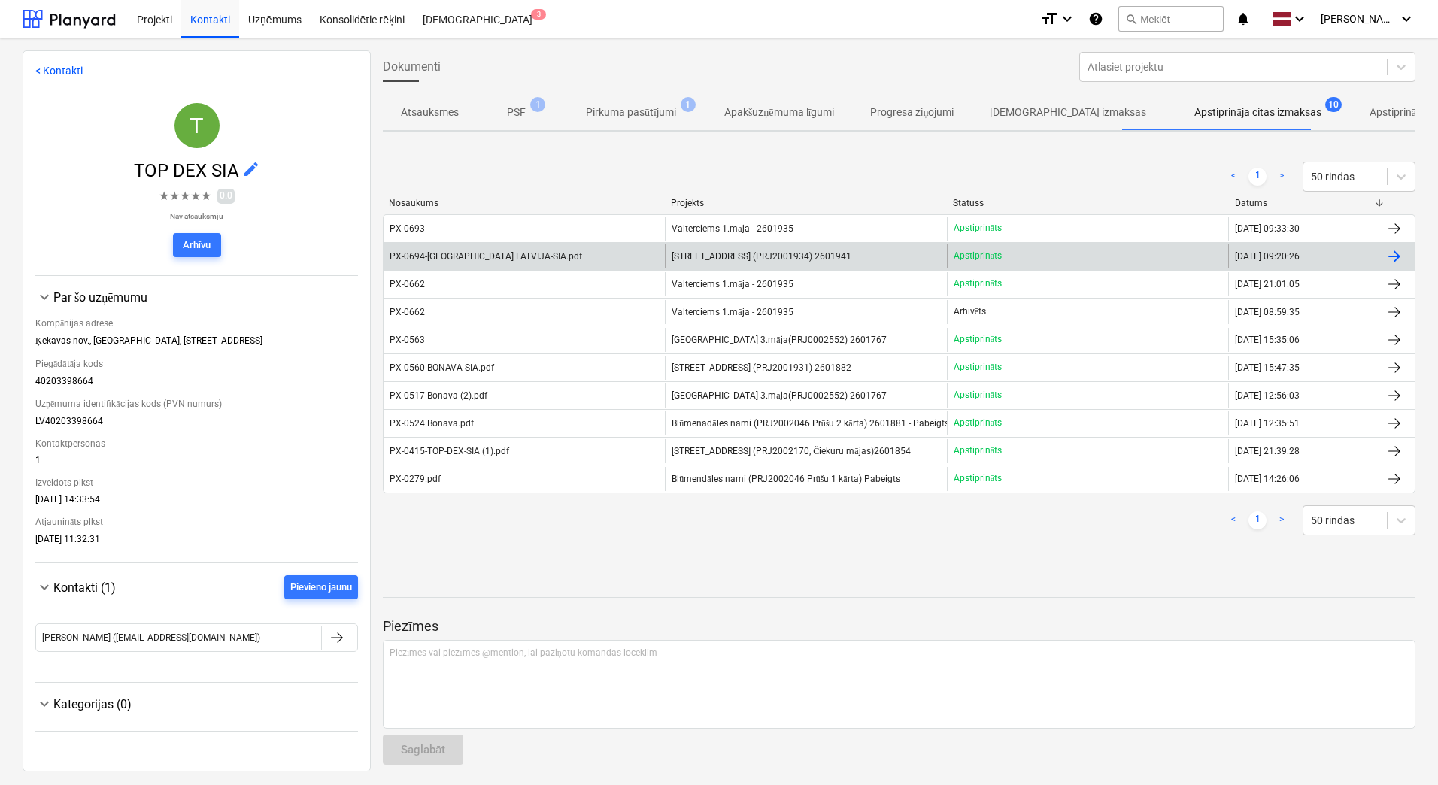
click at [777, 259] on span "[STREET_ADDRESS] (PRJ2001934) 2601941" at bounding box center [762, 256] width 180 height 11
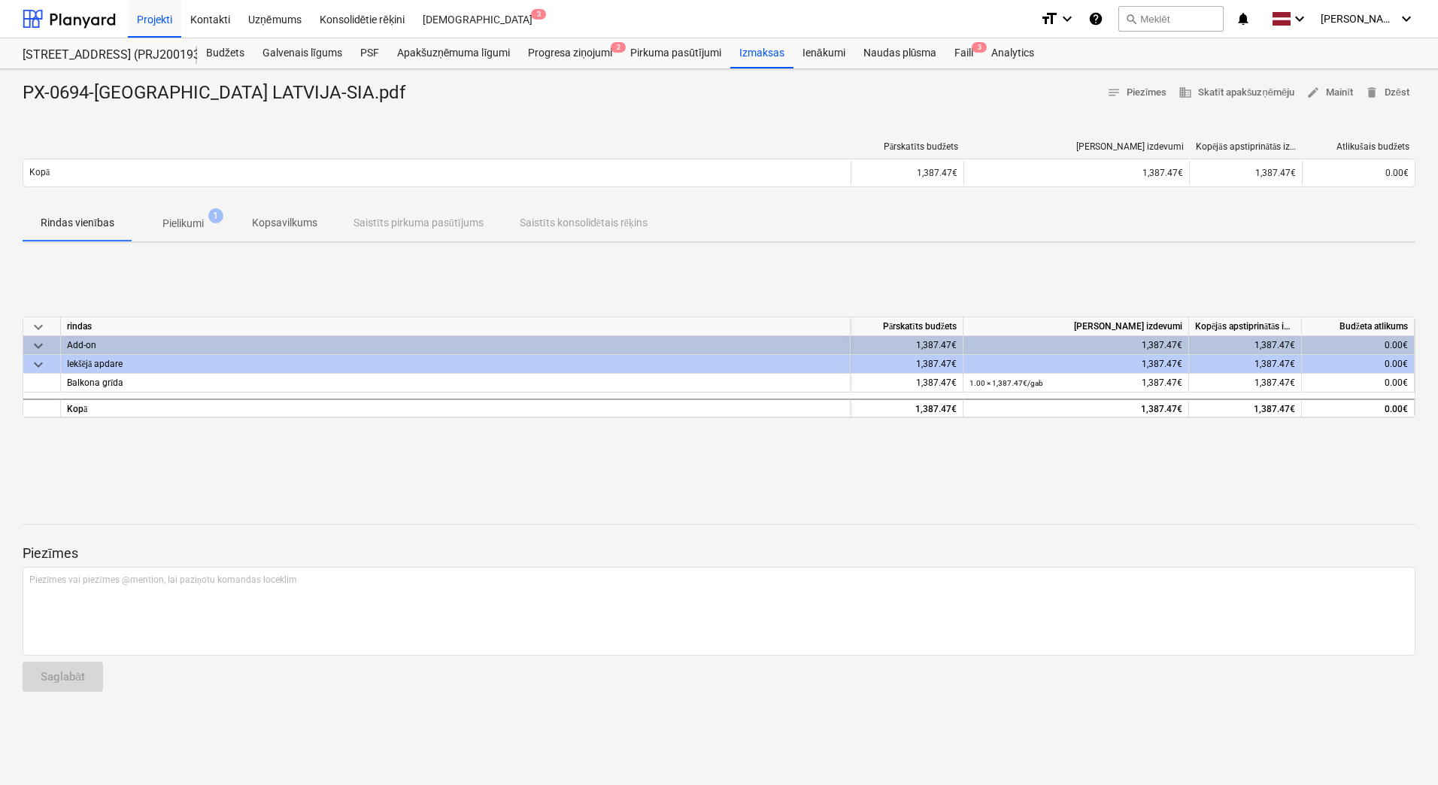
click at [187, 223] on p "Pielikumi" at bounding box center [182, 224] width 41 height 16
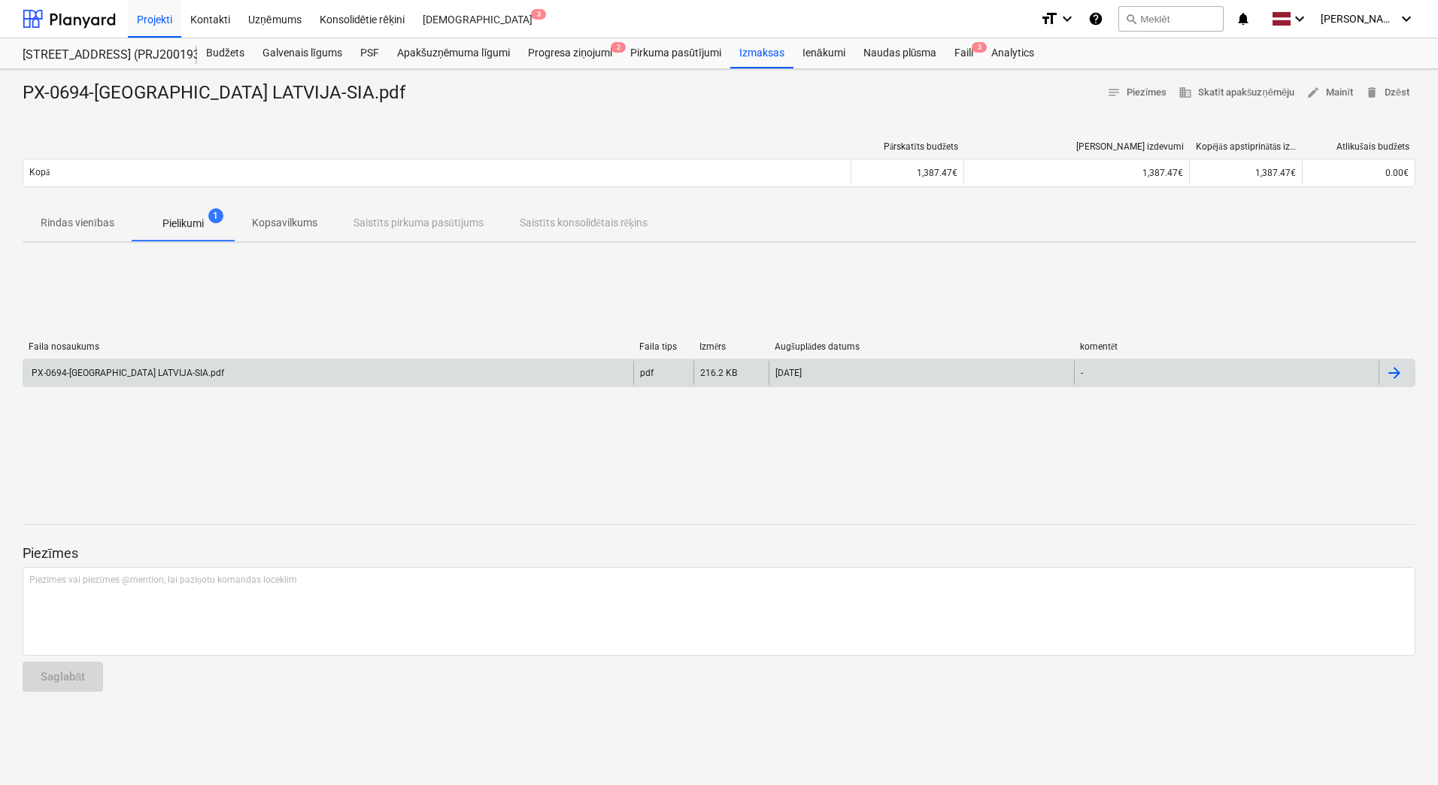
click at [129, 372] on div "PX-0694-[GEOGRAPHIC_DATA] LATVIJA-SIA.pdf" at bounding box center [126, 373] width 195 height 11
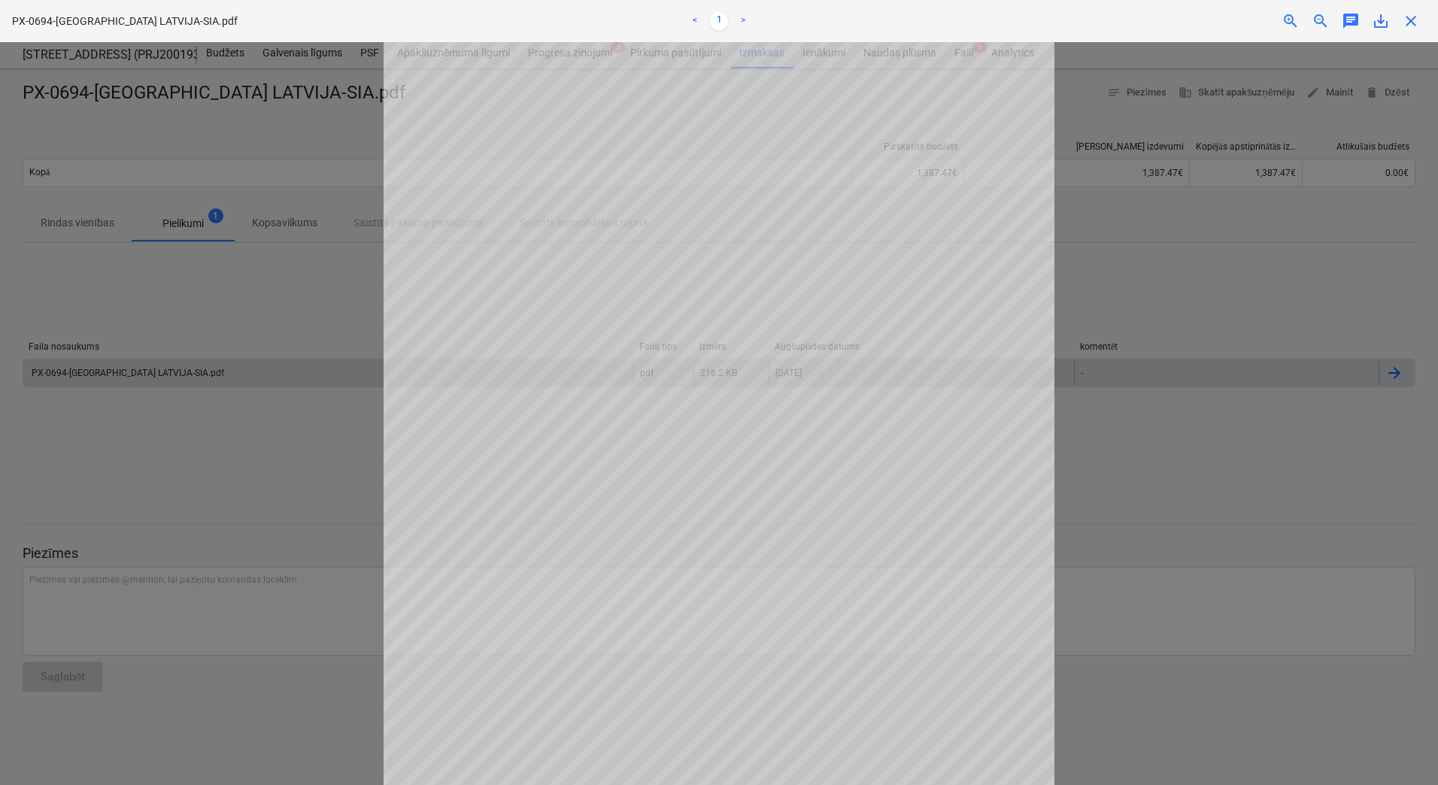
click at [194, 320] on div at bounding box center [719, 413] width 1438 height 743
click at [1416, 16] on span "close" at bounding box center [1411, 21] width 18 height 18
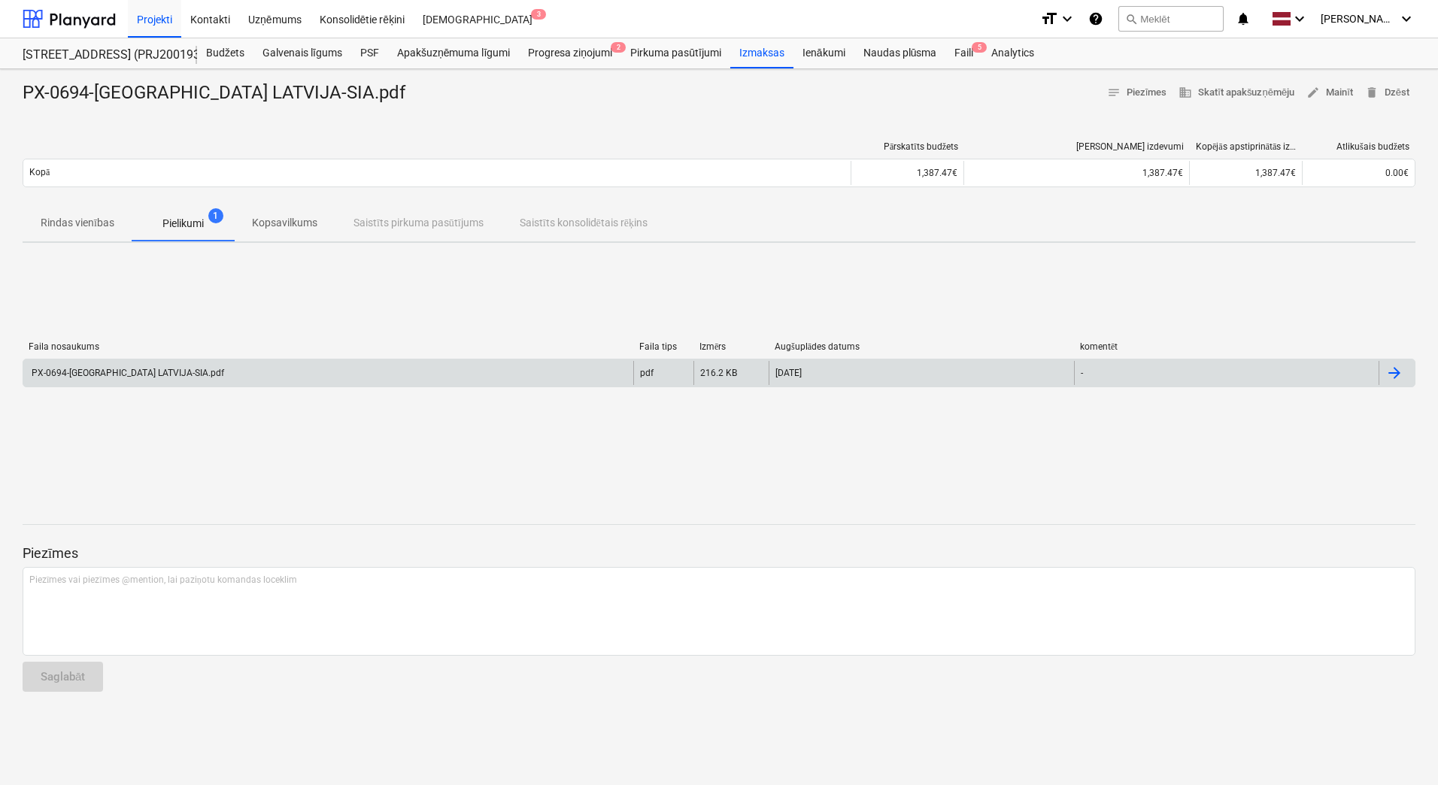
click at [86, 220] on p "Rindas vienības" at bounding box center [78, 223] width 74 height 16
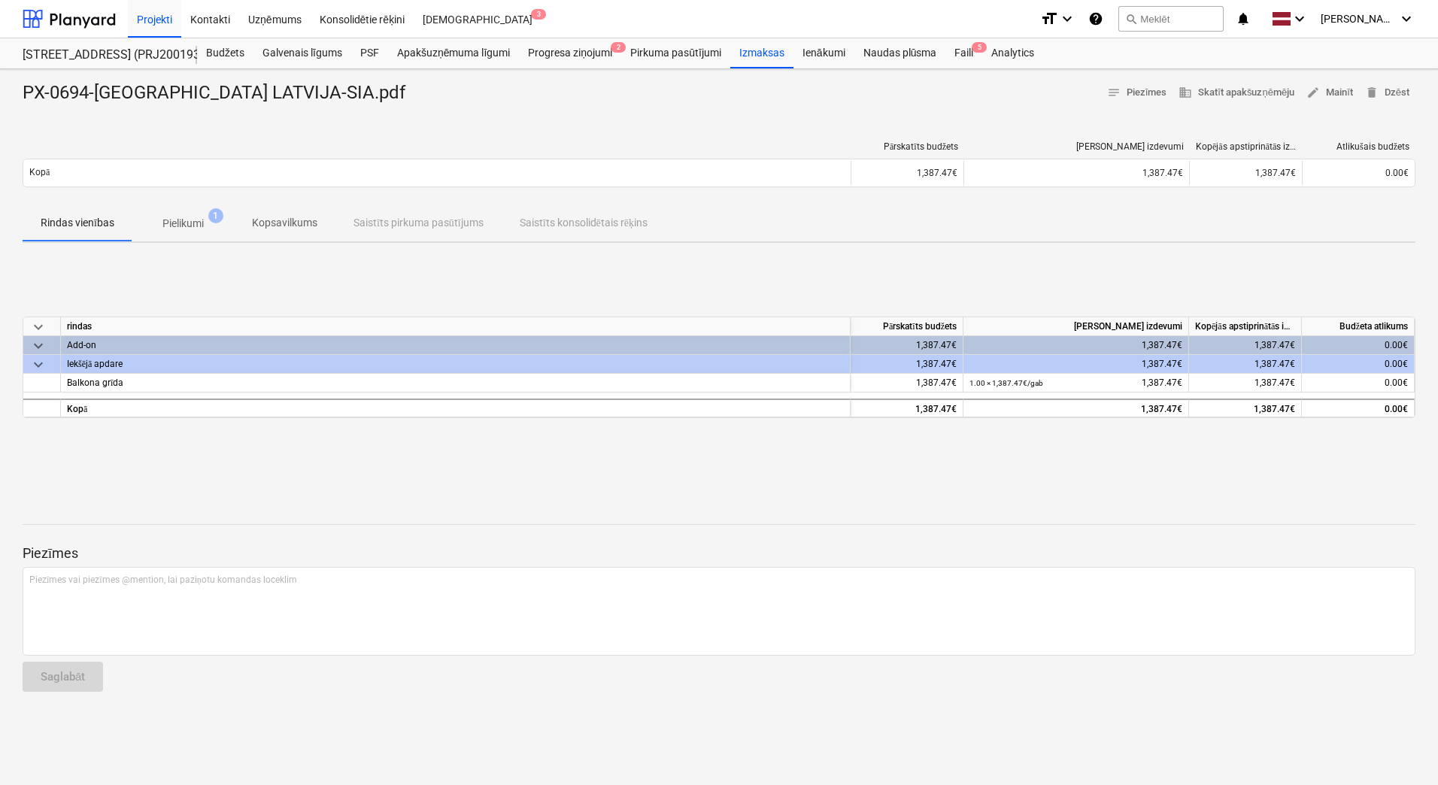
click at [175, 224] on p "Pielikumi" at bounding box center [182, 224] width 41 height 16
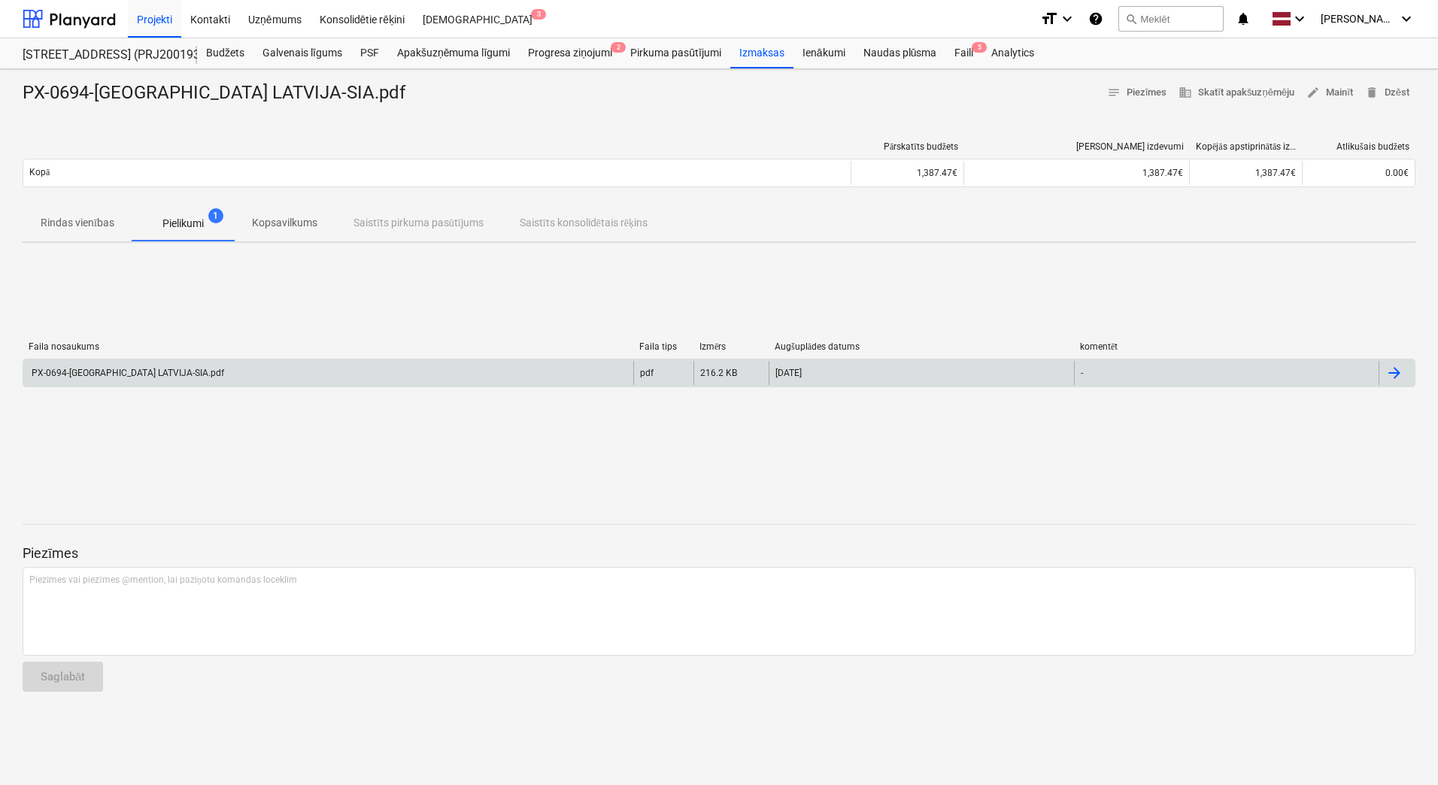
click at [117, 373] on div "PX-0694-[GEOGRAPHIC_DATA] LATVIJA-SIA.pdf" at bounding box center [126, 373] width 195 height 11
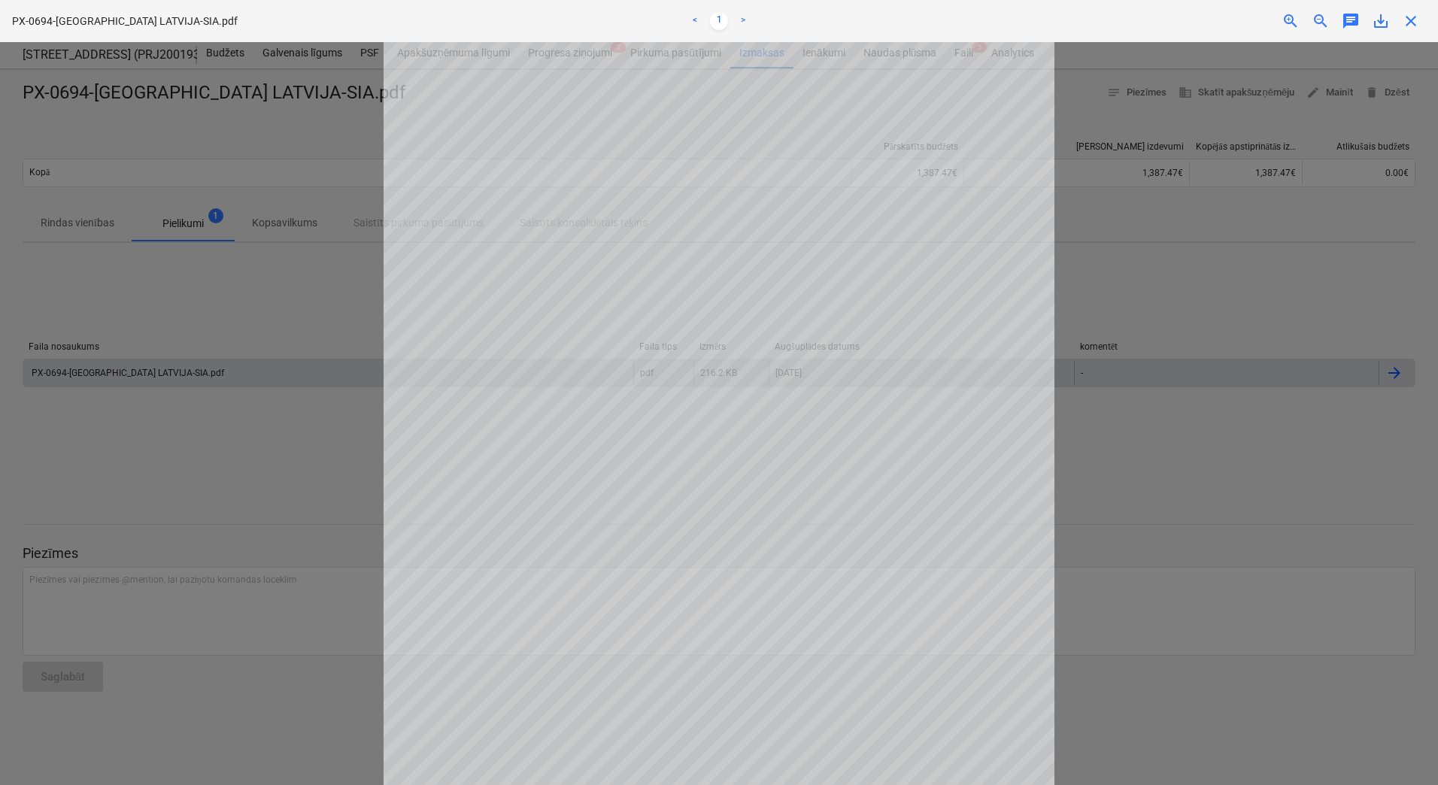
click at [272, 315] on div at bounding box center [719, 413] width 1438 height 743
